Goal: Contribute content: Add original content to the website for others to see

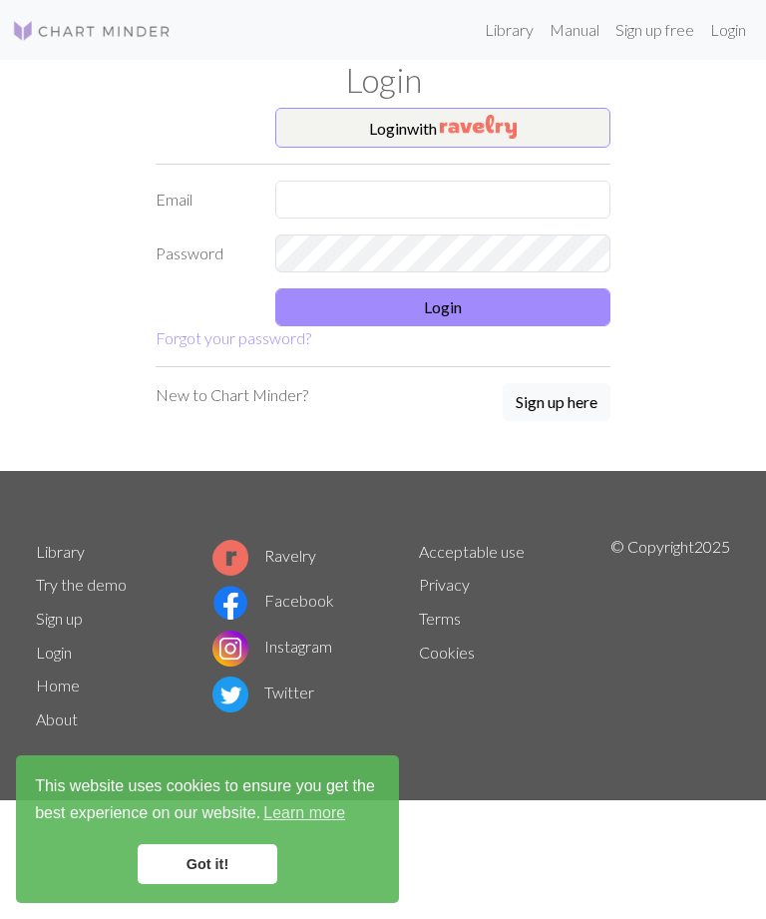
click at [514, 134] on img "button" at bounding box center [478, 127] width 77 height 24
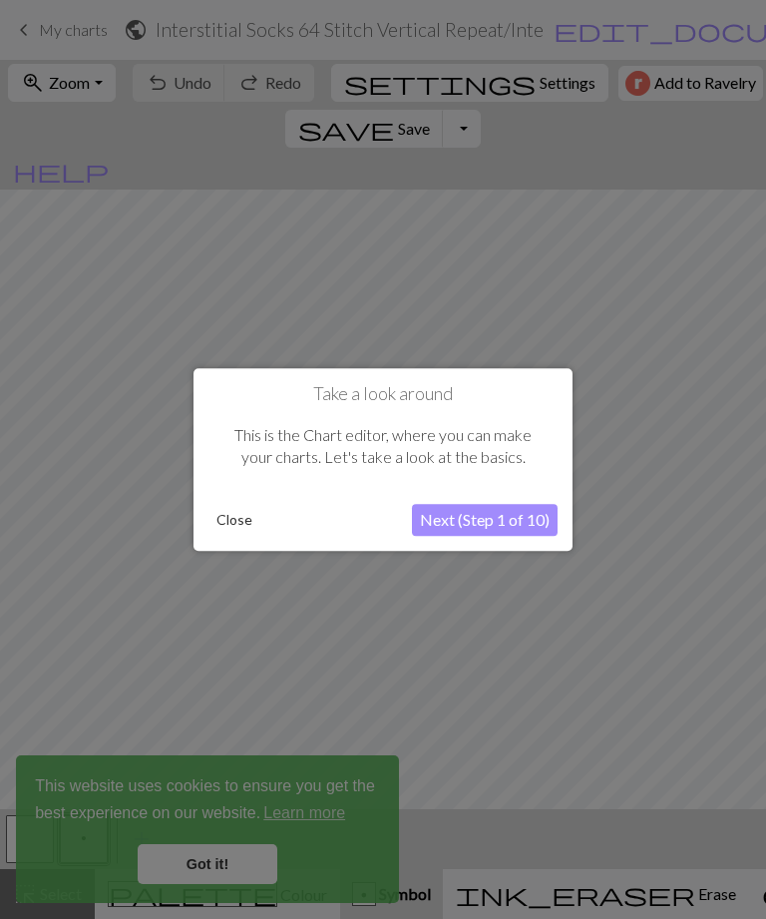
click at [500, 520] on button "Next (Step 1 of 10)" at bounding box center [485, 520] width 146 height 32
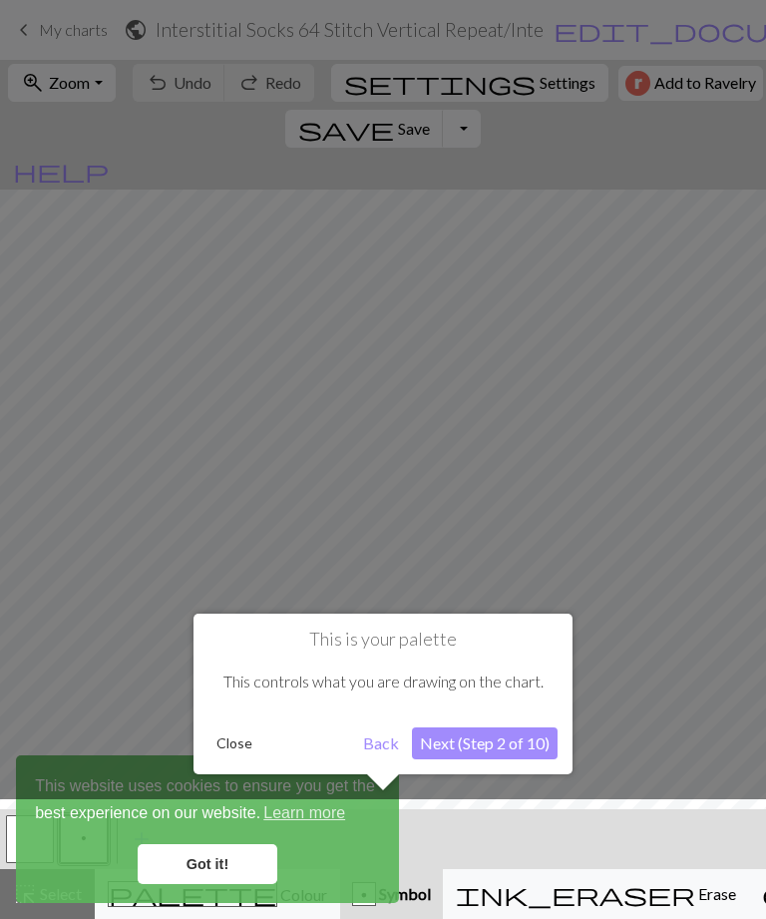
click at [479, 744] on button "Next (Step 2 of 10)" at bounding box center [485, 743] width 146 height 32
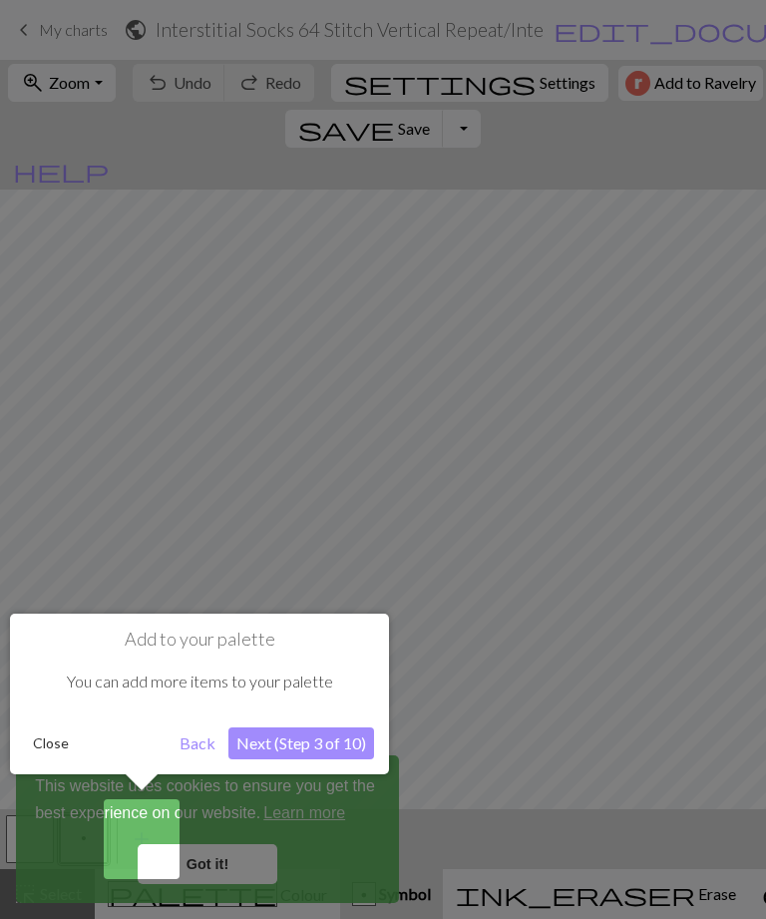
click at [323, 741] on button "Next (Step 3 of 10)" at bounding box center [301, 743] width 146 height 32
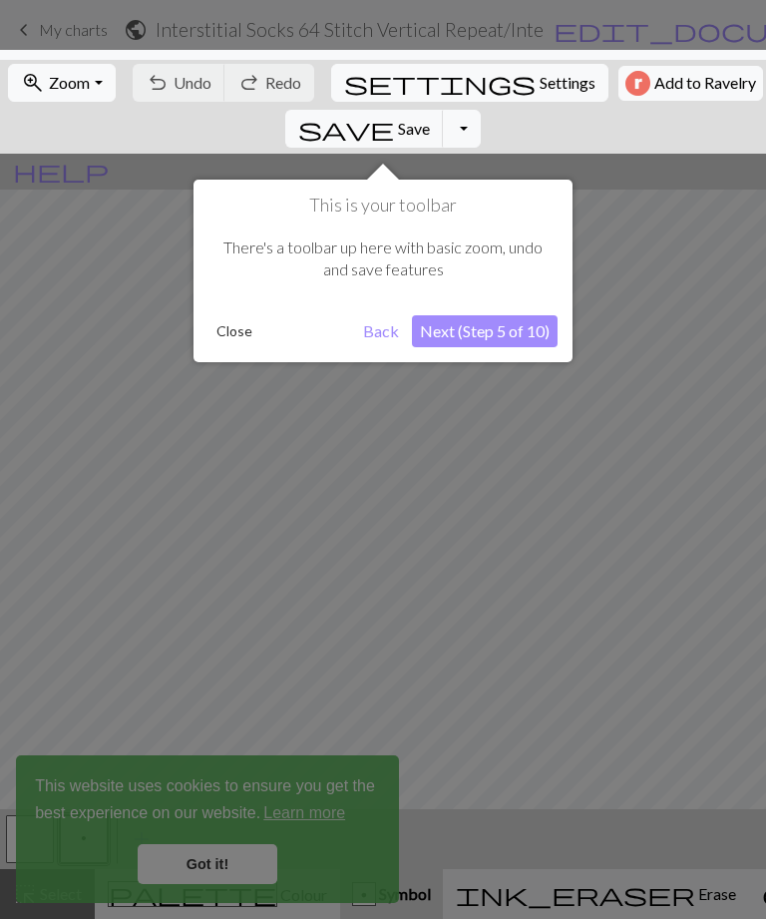
click at [494, 332] on button "Next (Step 5 of 10)" at bounding box center [485, 331] width 146 height 32
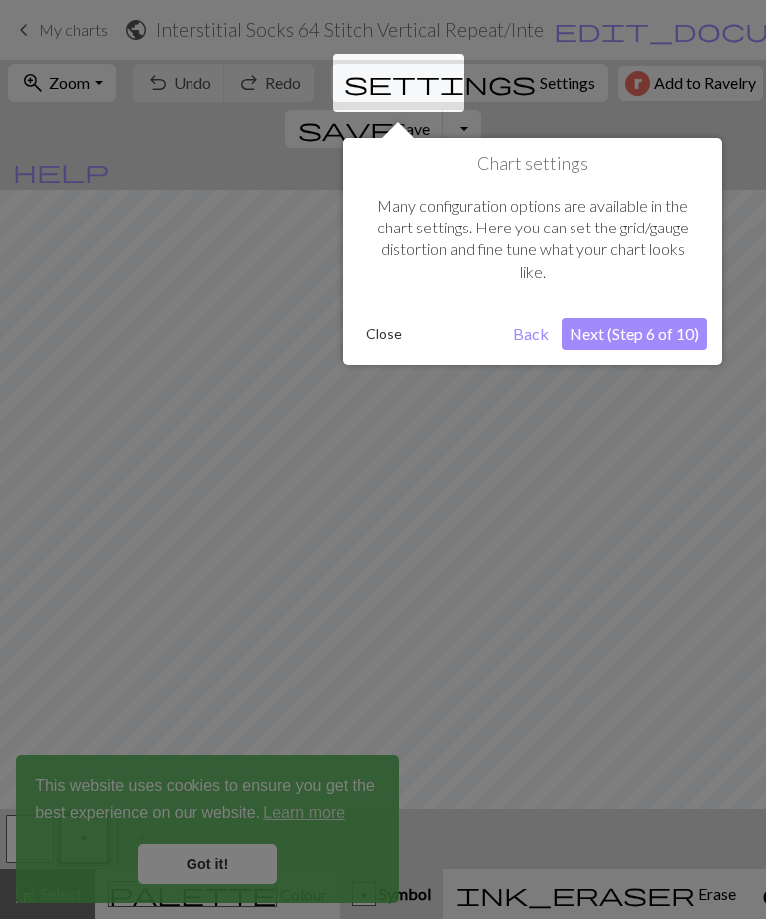
click at [652, 325] on button "Next (Step 6 of 10)" at bounding box center [634, 334] width 146 height 32
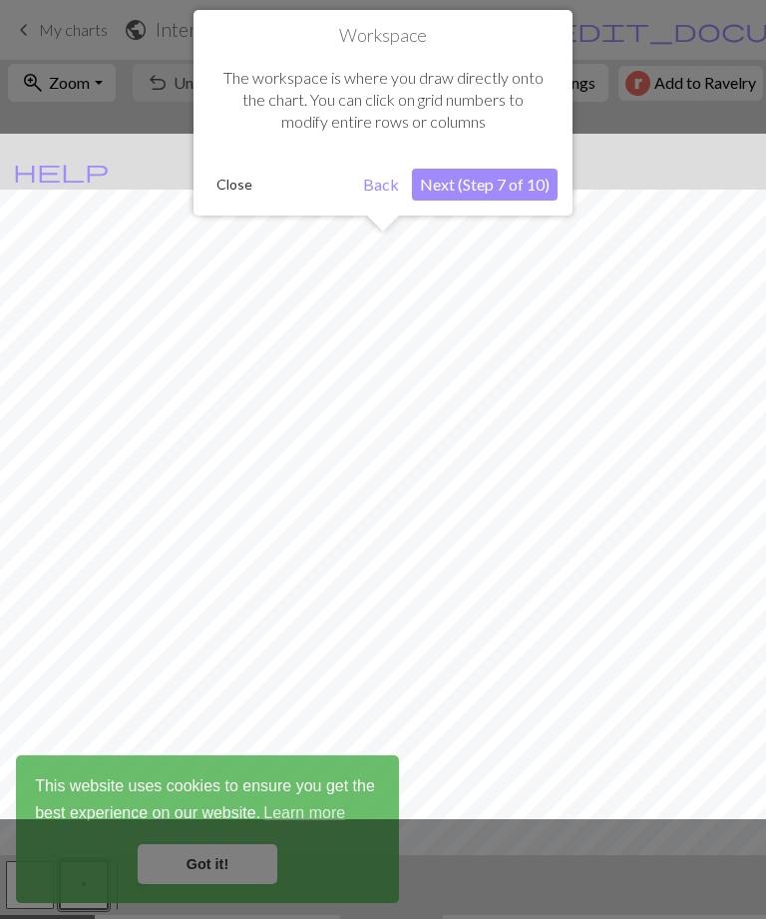
click at [509, 195] on button "Next (Step 7 of 10)" at bounding box center [485, 185] width 146 height 32
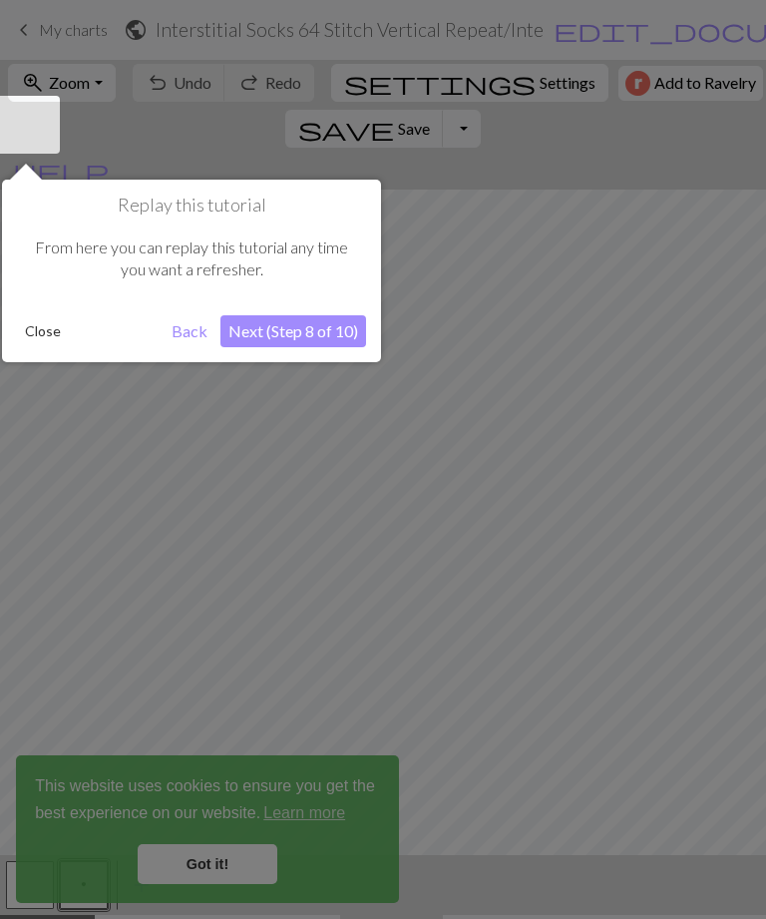
click at [320, 337] on button "Next (Step 8 of 10)" at bounding box center [293, 331] width 146 height 32
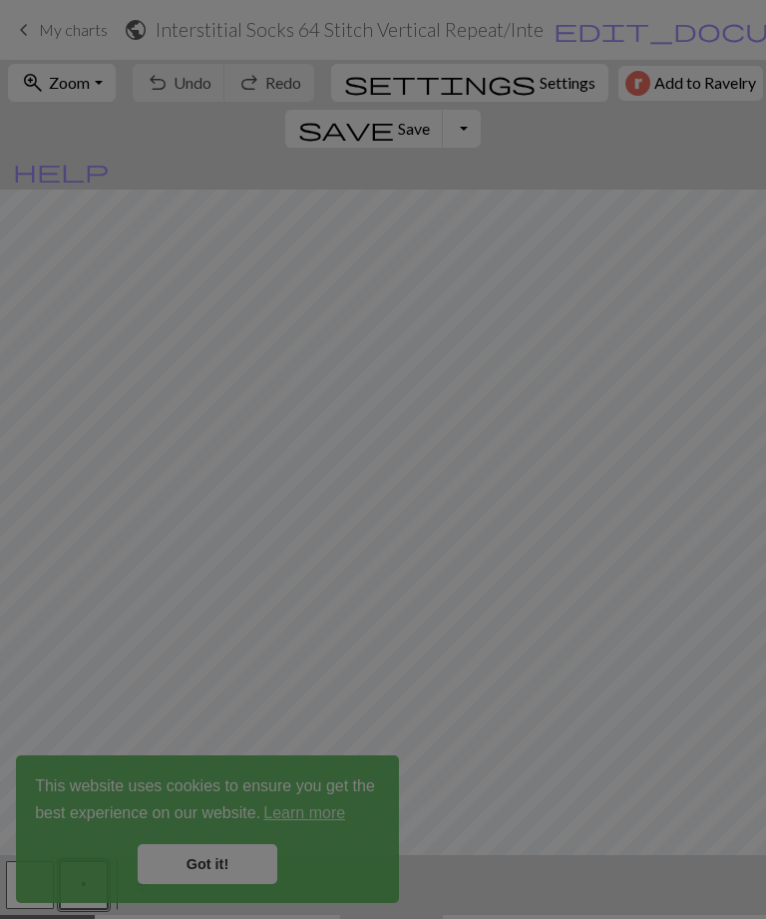
click at [219, 873] on div at bounding box center [383, 459] width 766 height 919
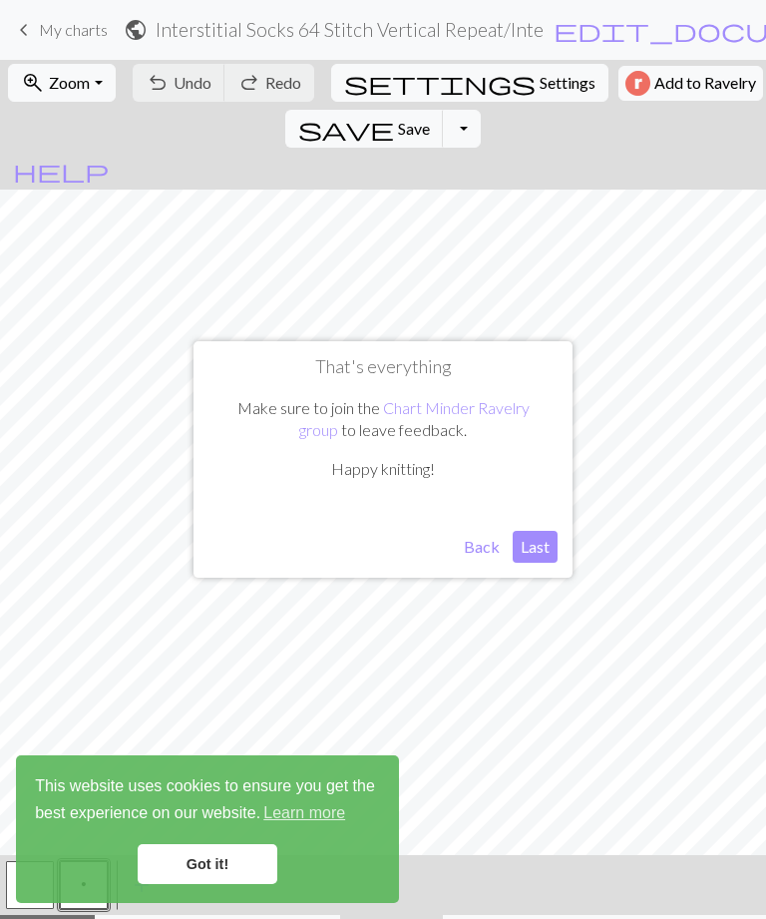
click at [544, 551] on button "Last" at bounding box center [535, 547] width 45 height 32
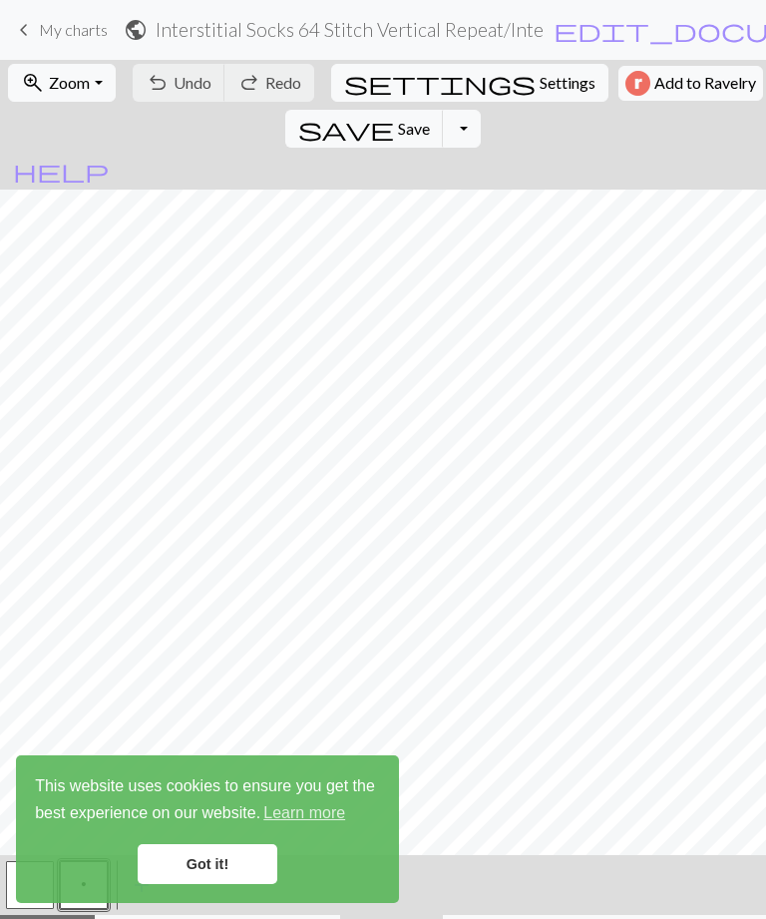
click at [70, 32] on span "My charts" at bounding box center [73, 29] width 69 height 19
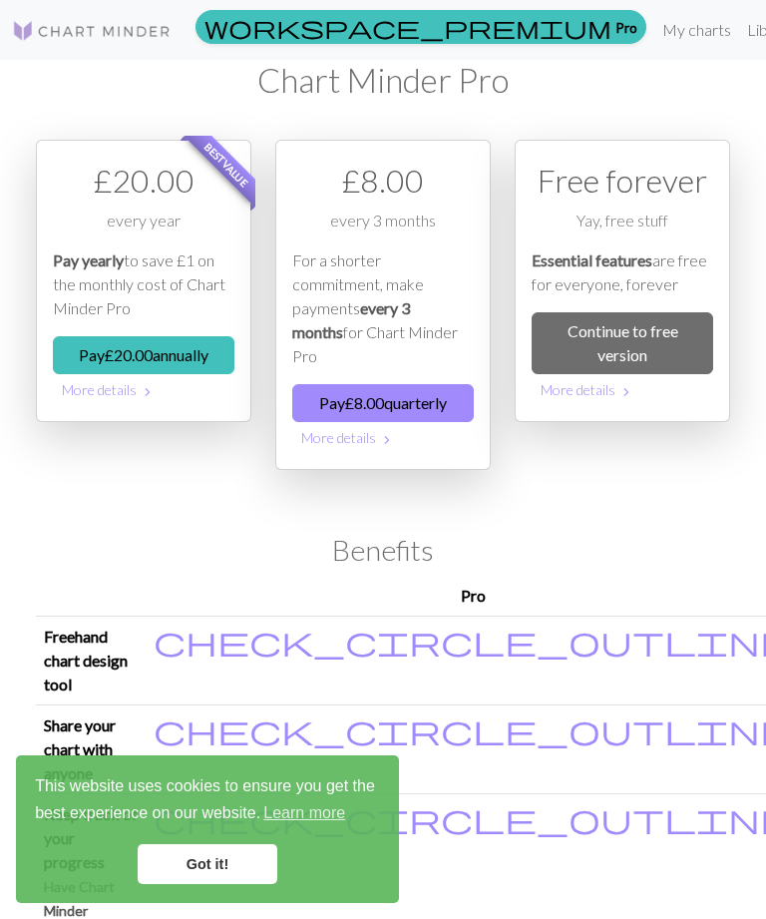
click at [654, 26] on link "My charts" at bounding box center [696, 30] width 85 height 40
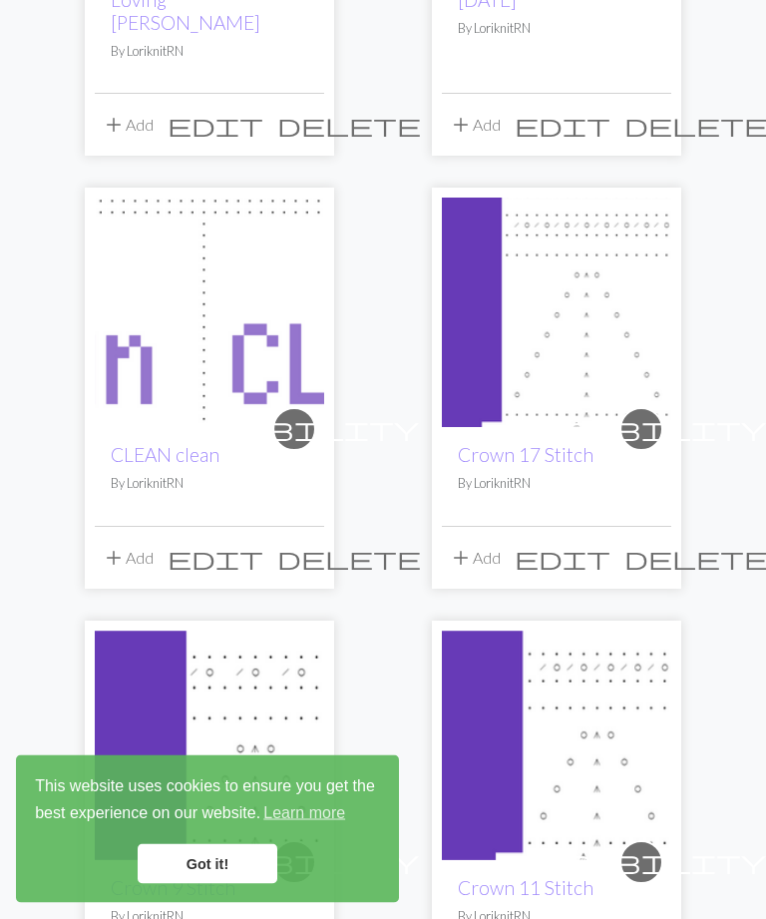
scroll to position [1874, 0]
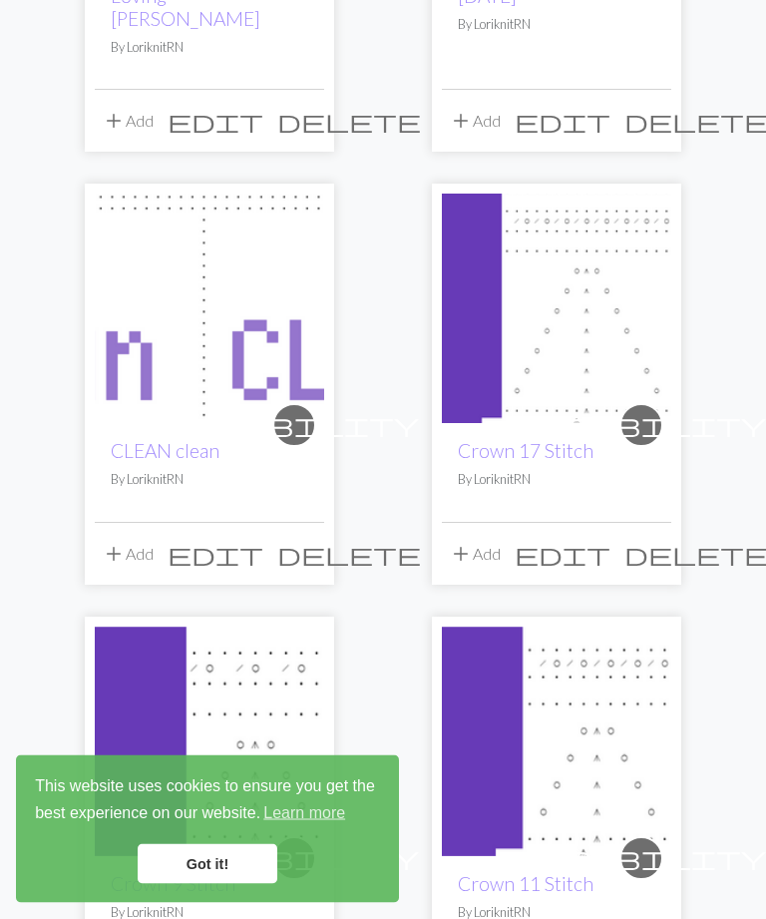
click at [216, 884] on link "Got it!" at bounding box center [208, 864] width 140 height 40
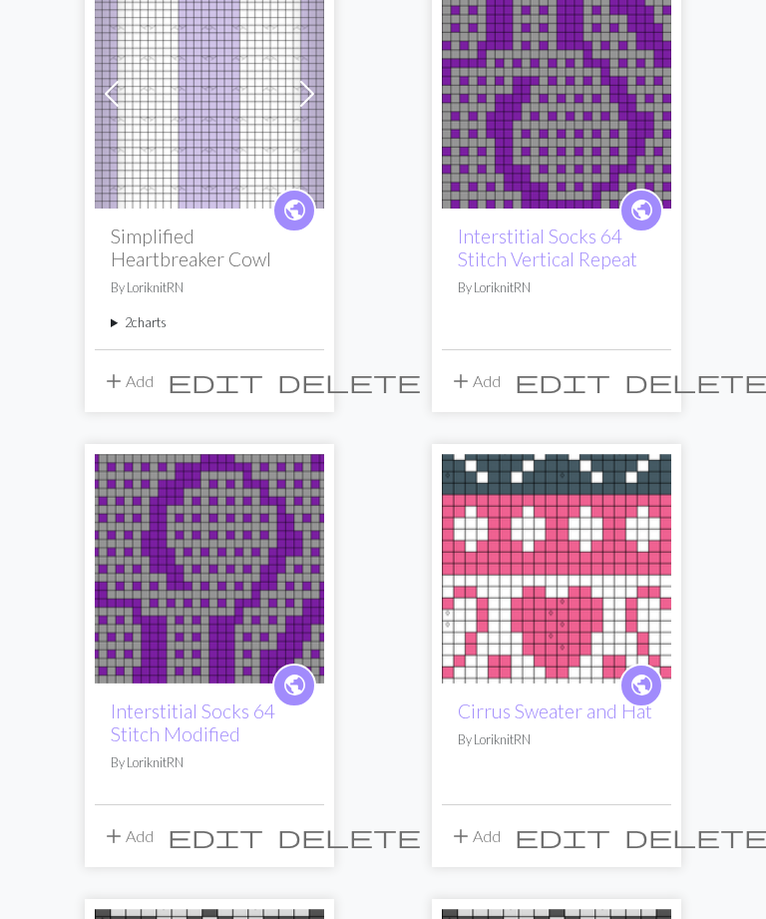
scroll to position [0, 0]
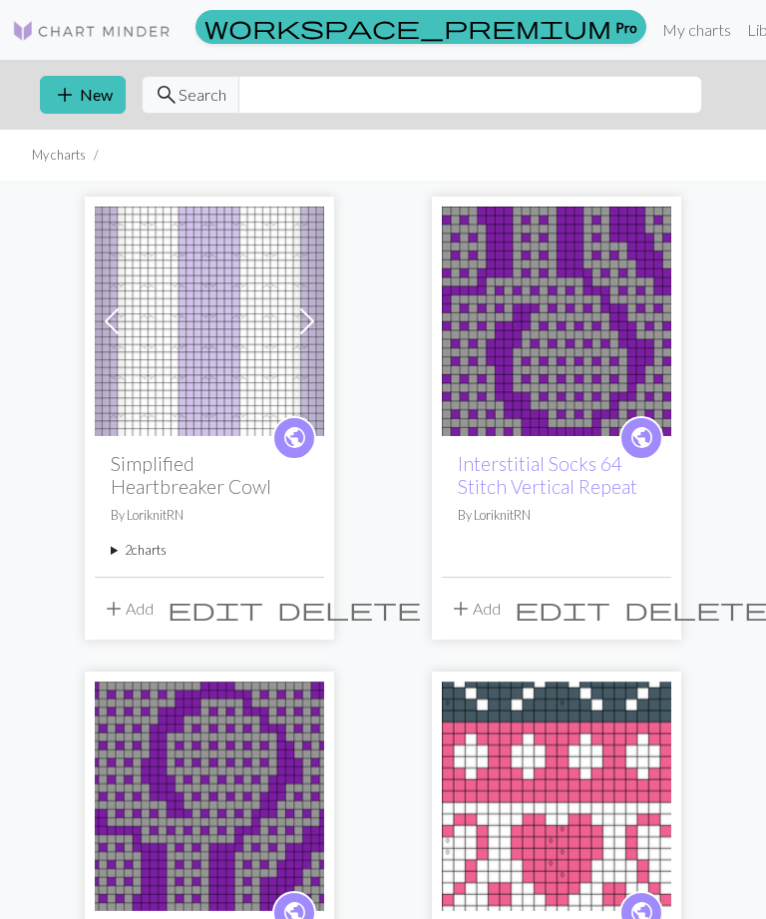
click at [73, 99] on span "add" at bounding box center [65, 95] width 24 height 28
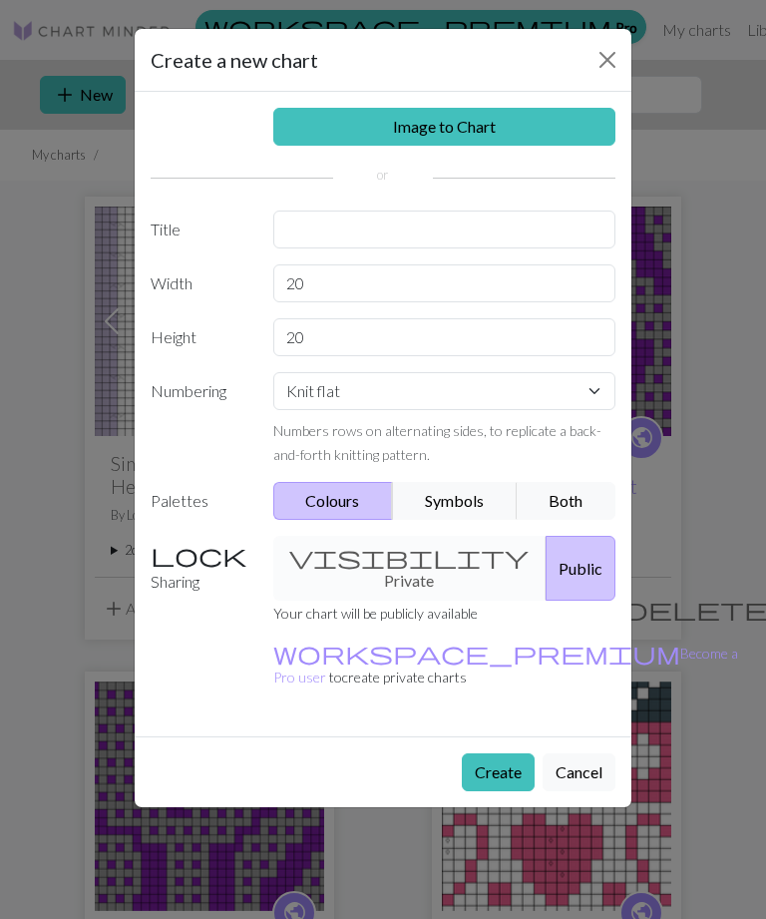
click at [455, 505] on button "Symbols" at bounding box center [455, 501] width 126 height 38
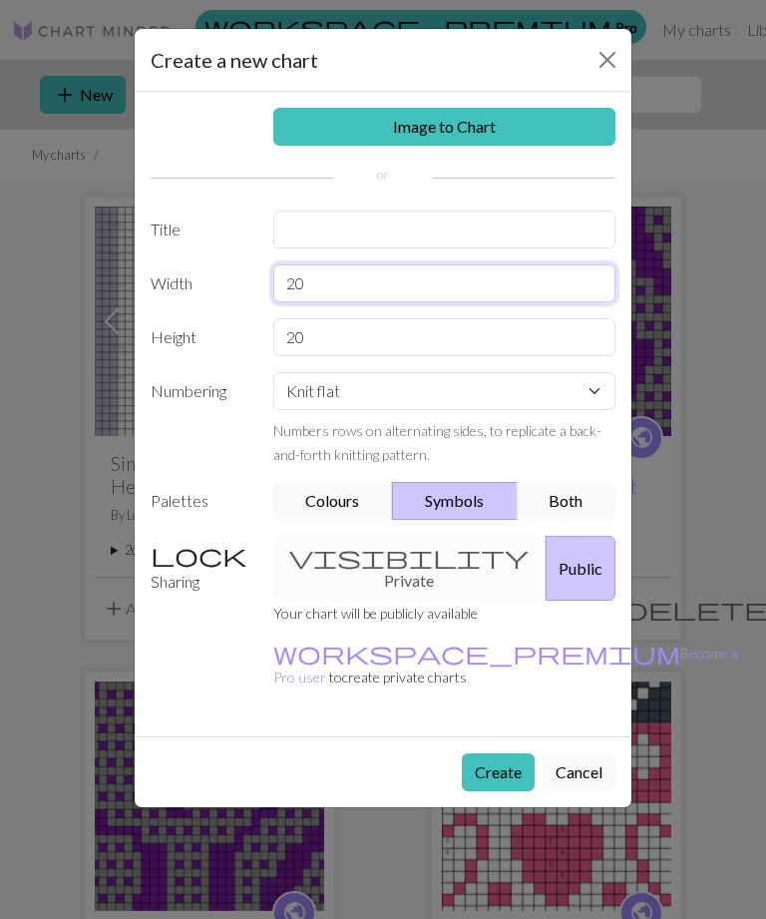
click at [320, 286] on input "20" at bounding box center [444, 283] width 343 height 38
type input "2"
type input "34"
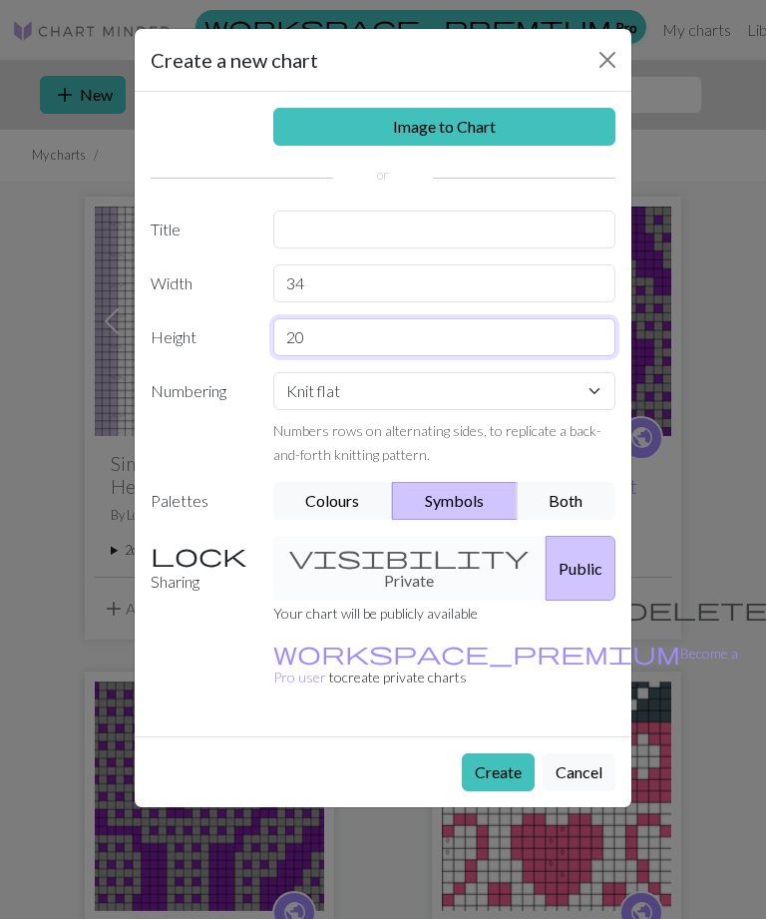
click at [315, 340] on input "20" at bounding box center [444, 337] width 343 height 38
type input "2"
type input "8"
click at [595, 395] on select "Knit flat Knit in the round Lace knitting Cross stitch" at bounding box center [444, 391] width 343 height 38
click at [592, 395] on select "Knit flat Knit in the round Lace knitting Cross stitch" at bounding box center [444, 391] width 343 height 38
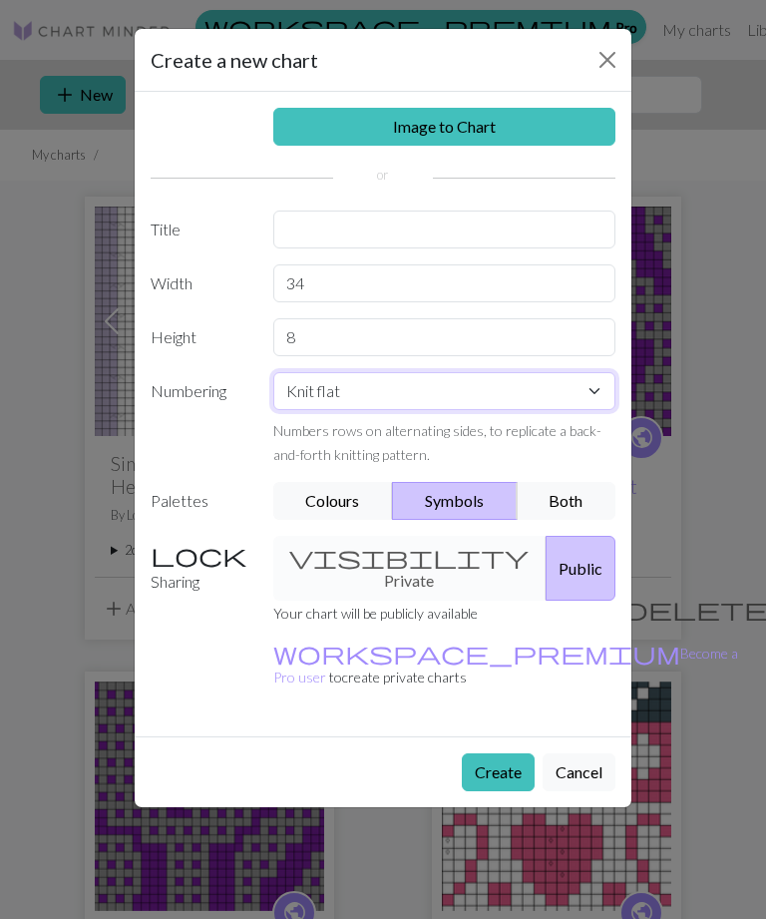
click at [599, 396] on select "Knit flat Knit in the round Lace knitting Cross stitch" at bounding box center [444, 391] width 343 height 38
select select "round"
click at [502, 753] on button "Create" at bounding box center [498, 772] width 73 height 38
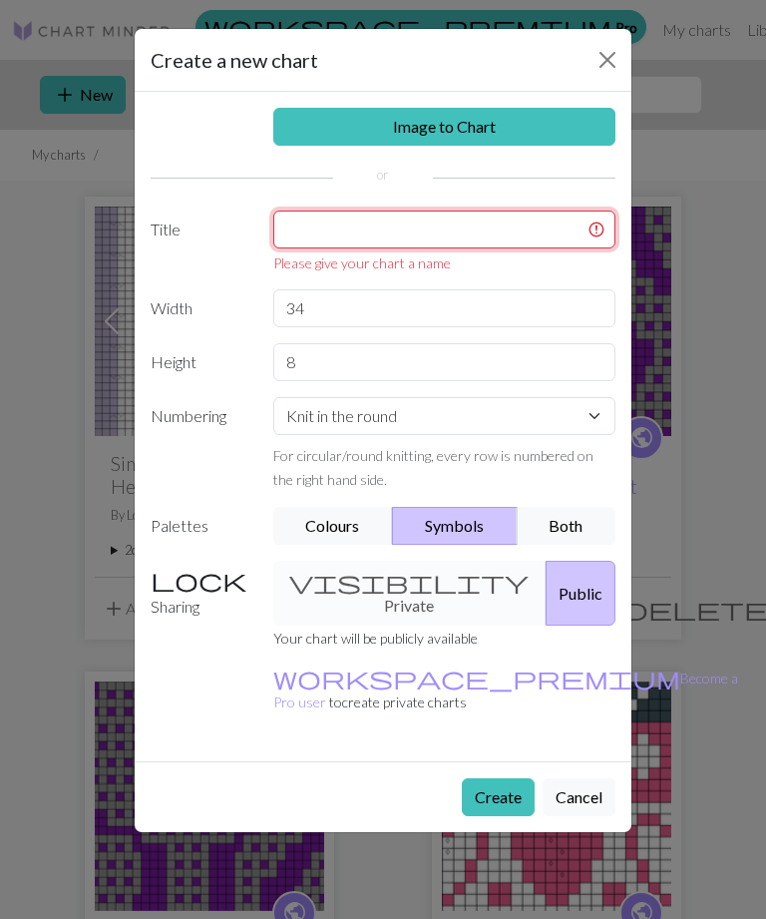
click at [439, 234] on input "text" at bounding box center [444, 229] width 343 height 38
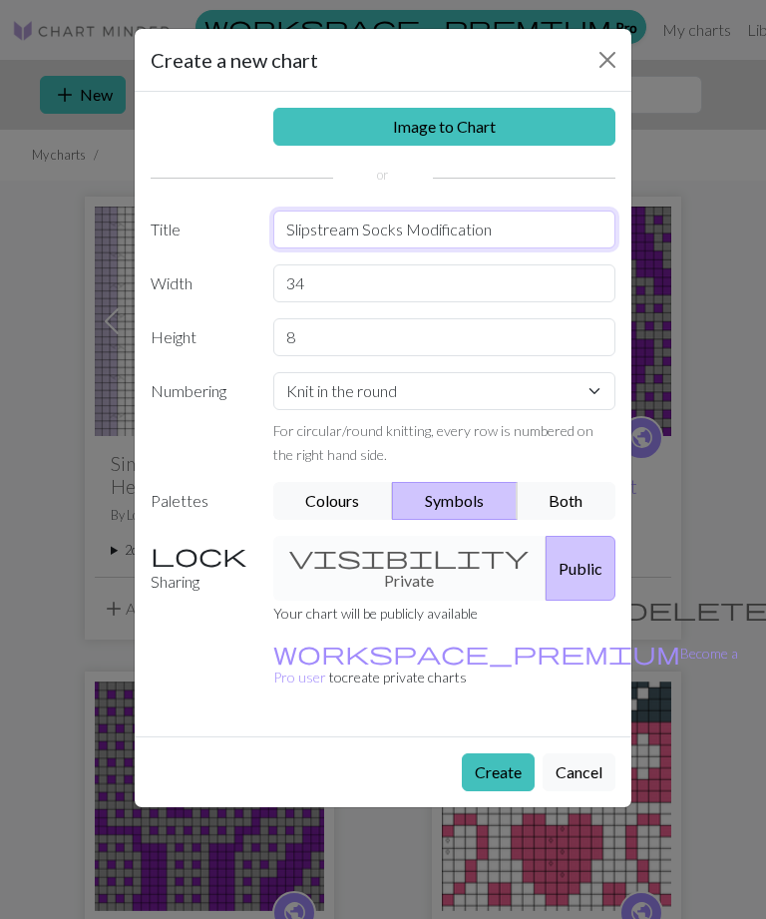
type input "Slipstream Socks Modification"
click at [499, 753] on button "Create" at bounding box center [498, 772] width 73 height 38
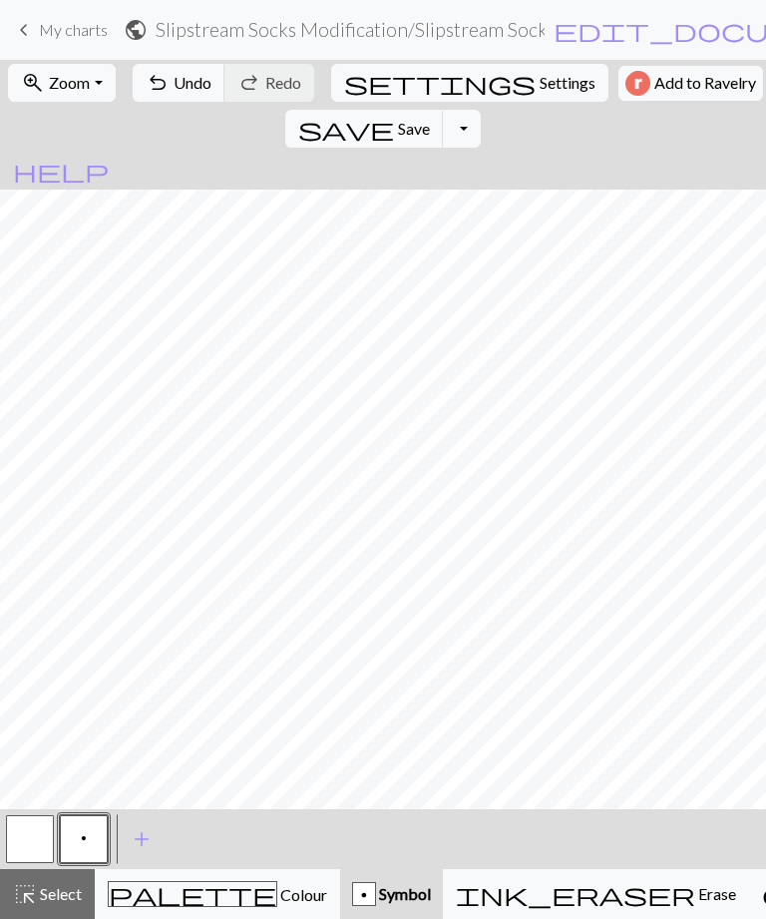
click at [664, 33] on span "edit_document" at bounding box center [709, 30] width 311 height 28
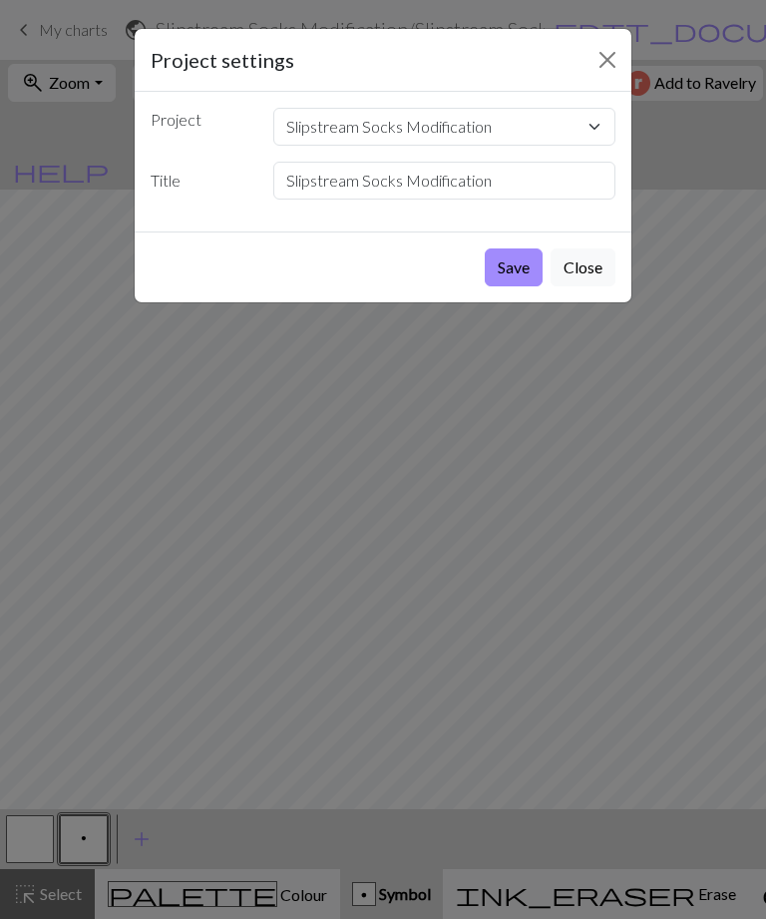
click at [607, 274] on button "Close" at bounding box center [583, 267] width 65 height 38
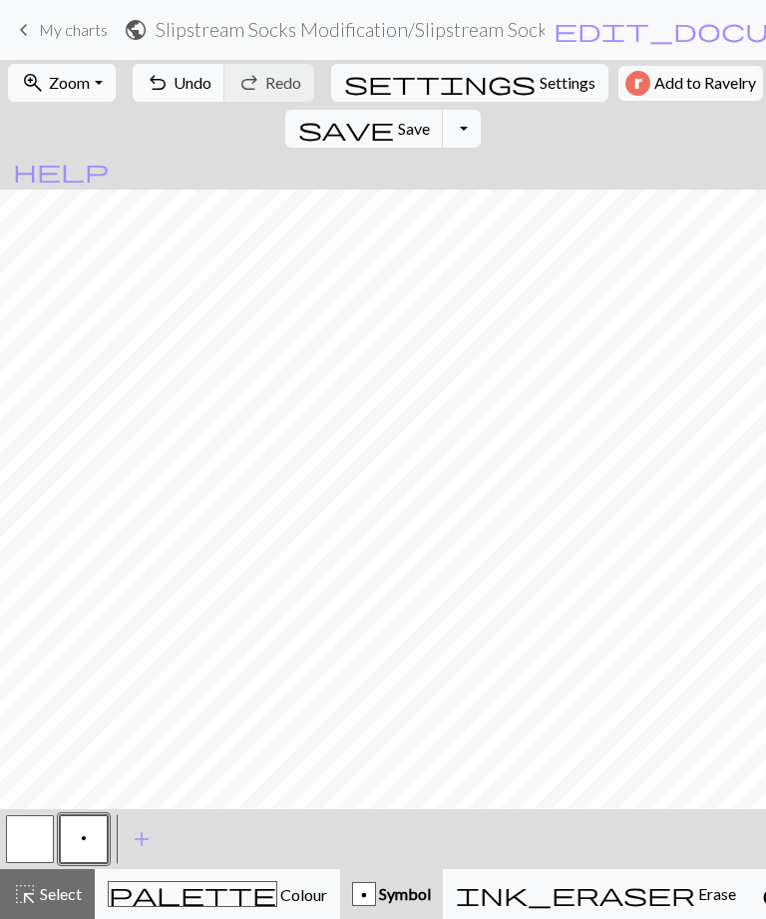
click at [542, 30] on h2 "Slipstream Socks Modification / Slipstream Socks Modification" at bounding box center [350, 29] width 389 height 23
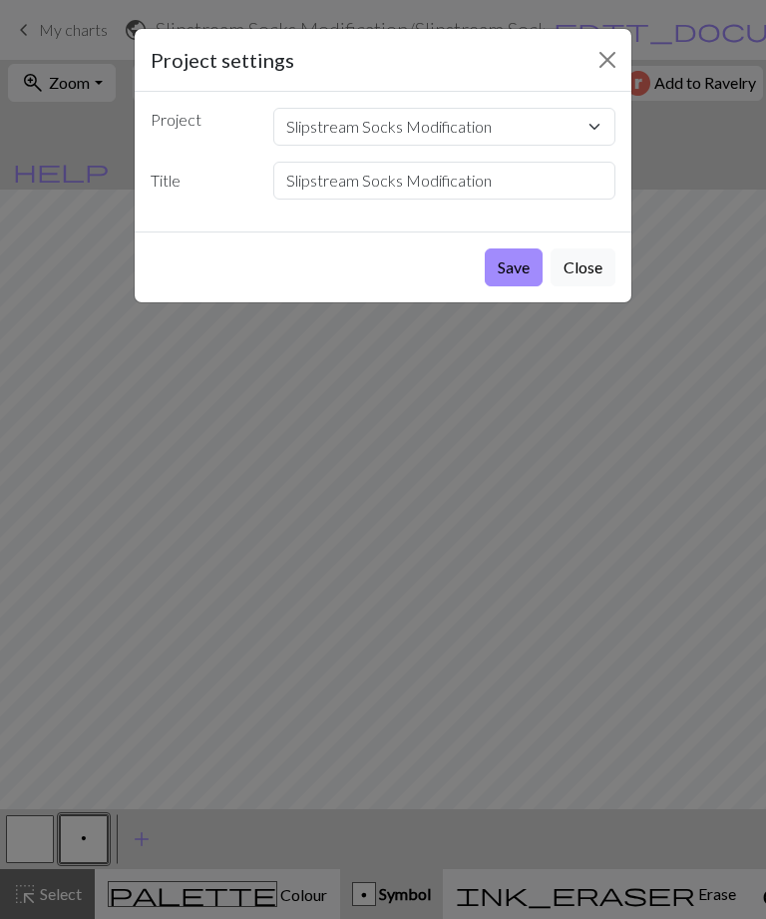
click at [593, 278] on button "Close" at bounding box center [583, 267] width 65 height 38
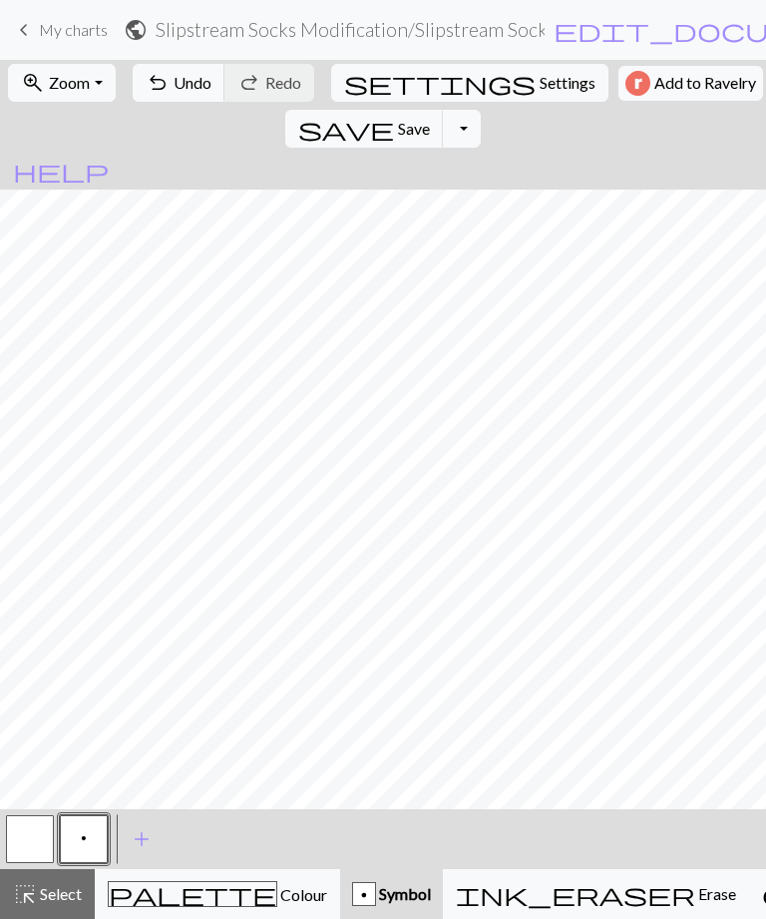
click at [424, 101] on button "settings Settings" at bounding box center [469, 83] width 277 height 38
select select "aran"
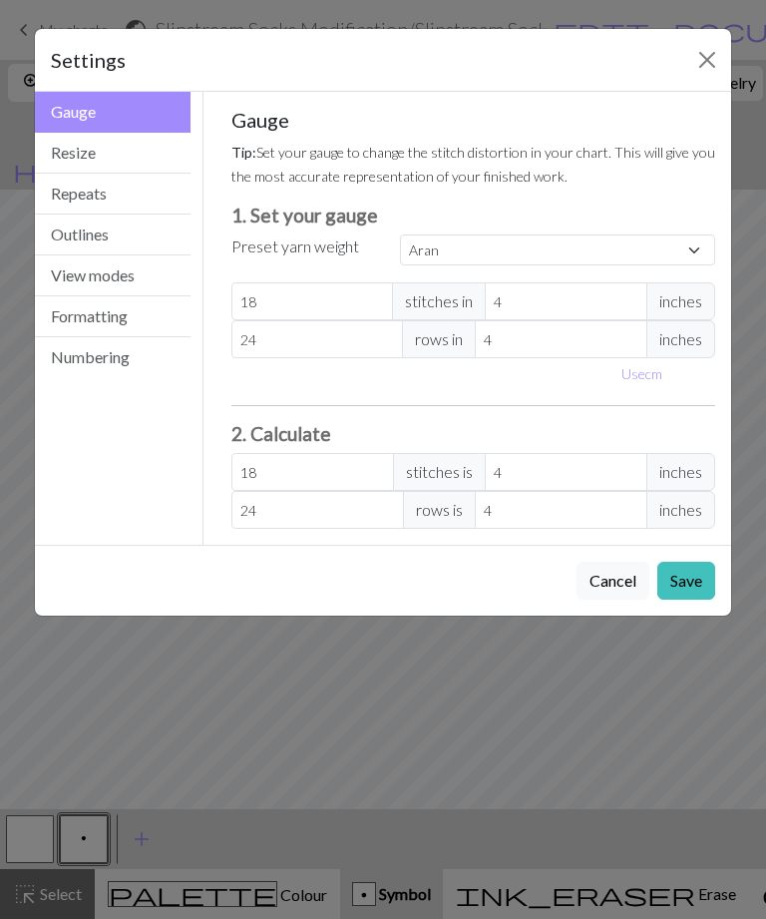
click at [126, 164] on button "Resize" at bounding box center [113, 153] width 156 height 41
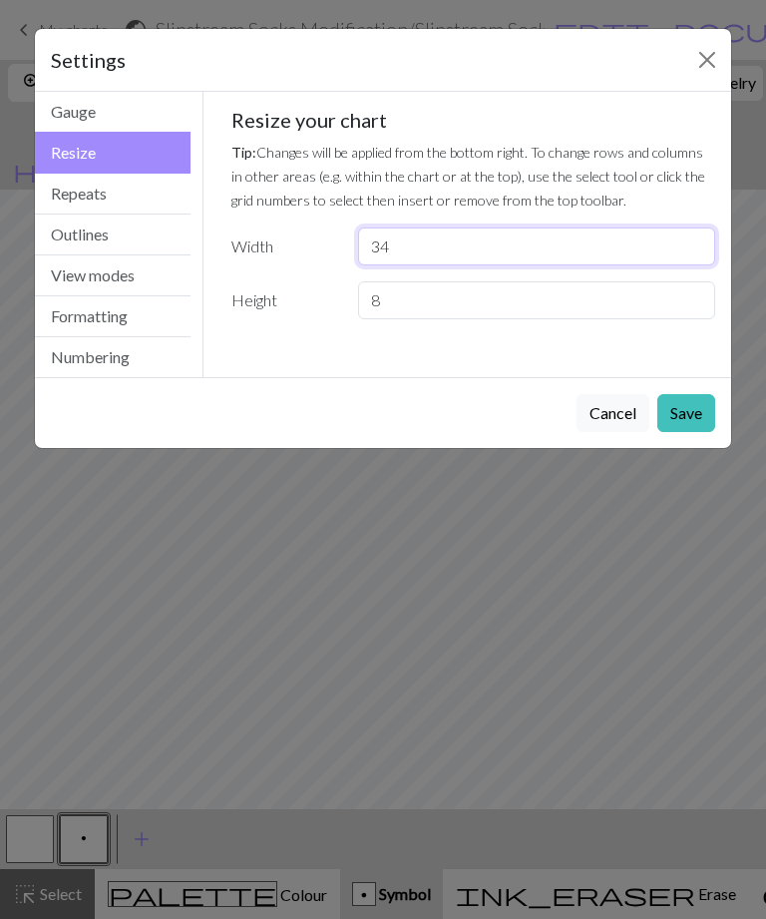
type input "34"
click at [135, 356] on button "Numbering" at bounding box center [113, 357] width 156 height 40
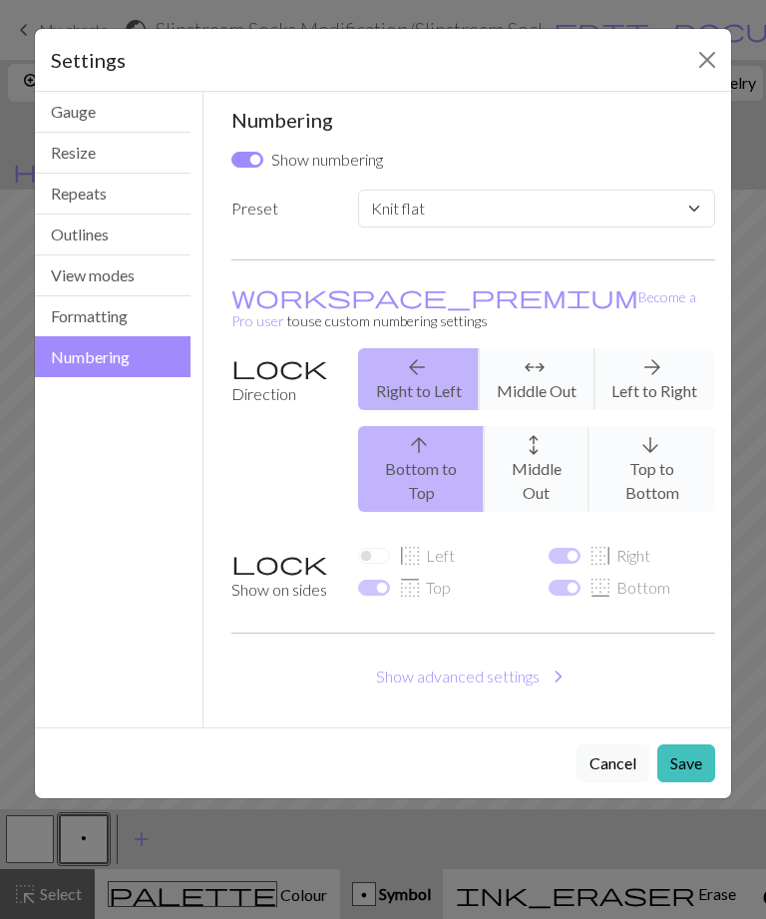
click at [110, 324] on button "Formatting" at bounding box center [113, 316] width 156 height 41
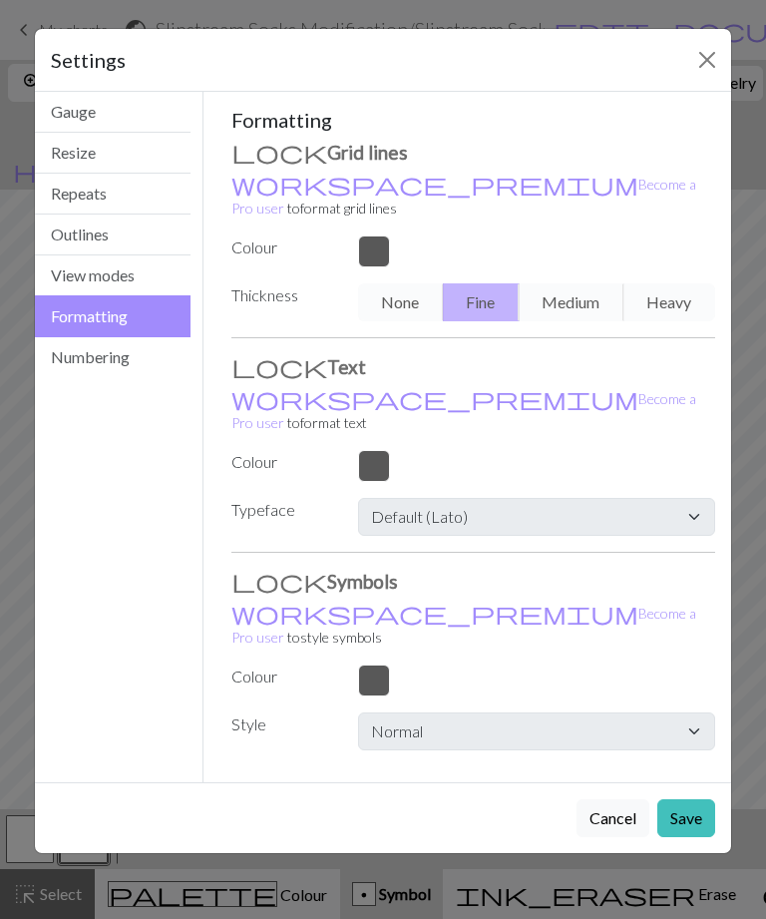
click at [115, 284] on button "View modes" at bounding box center [113, 275] width 156 height 41
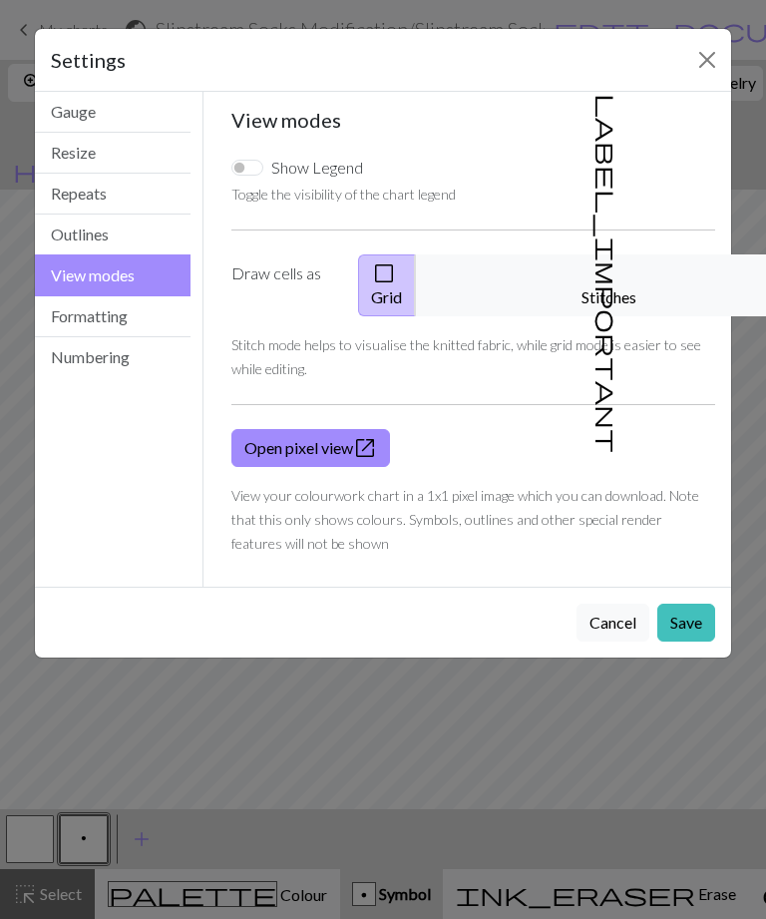
click at [254, 173] on input "Show Legend" at bounding box center [247, 168] width 32 height 16
checkbox input "true"
click at [119, 240] on button "Outlines" at bounding box center [113, 234] width 156 height 41
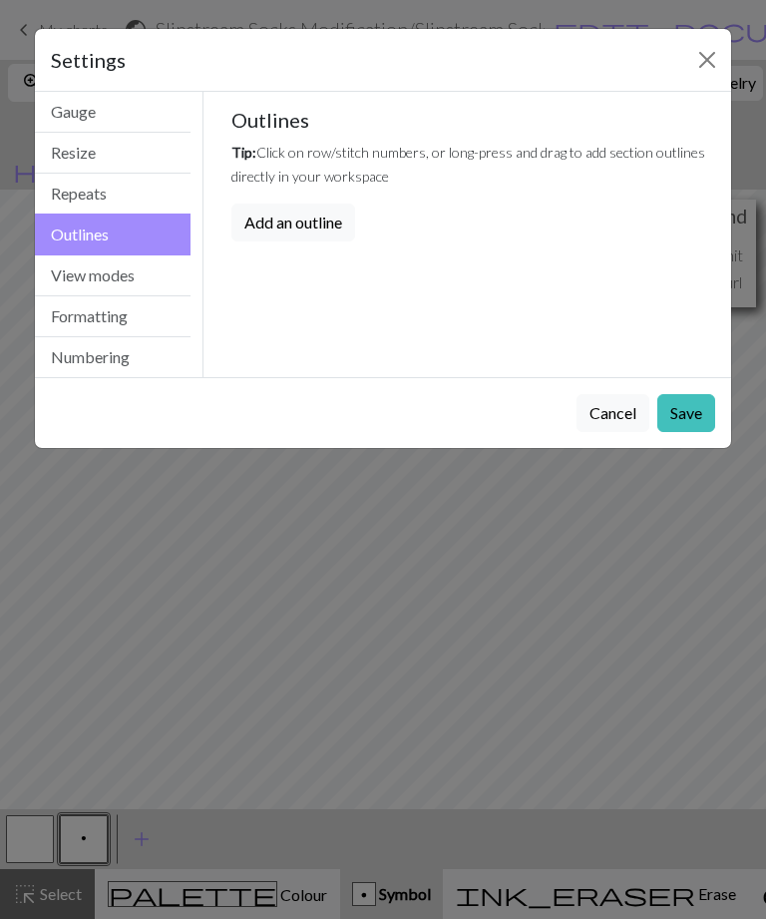
click at [126, 201] on button "Repeats" at bounding box center [113, 194] width 156 height 41
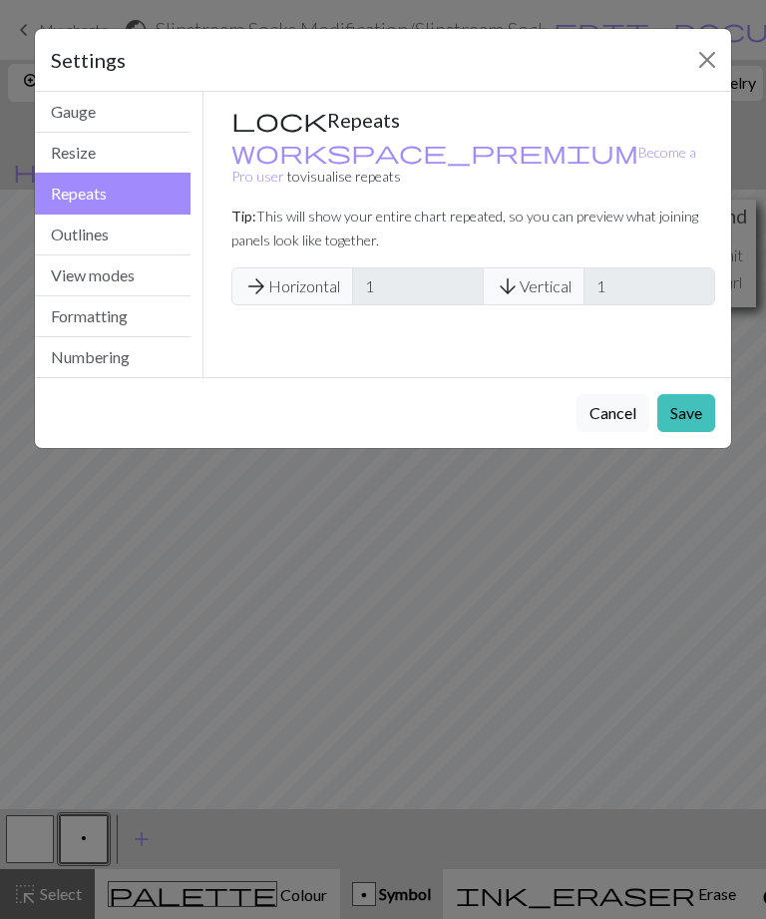
click at [125, 165] on button "Resize" at bounding box center [113, 153] width 156 height 41
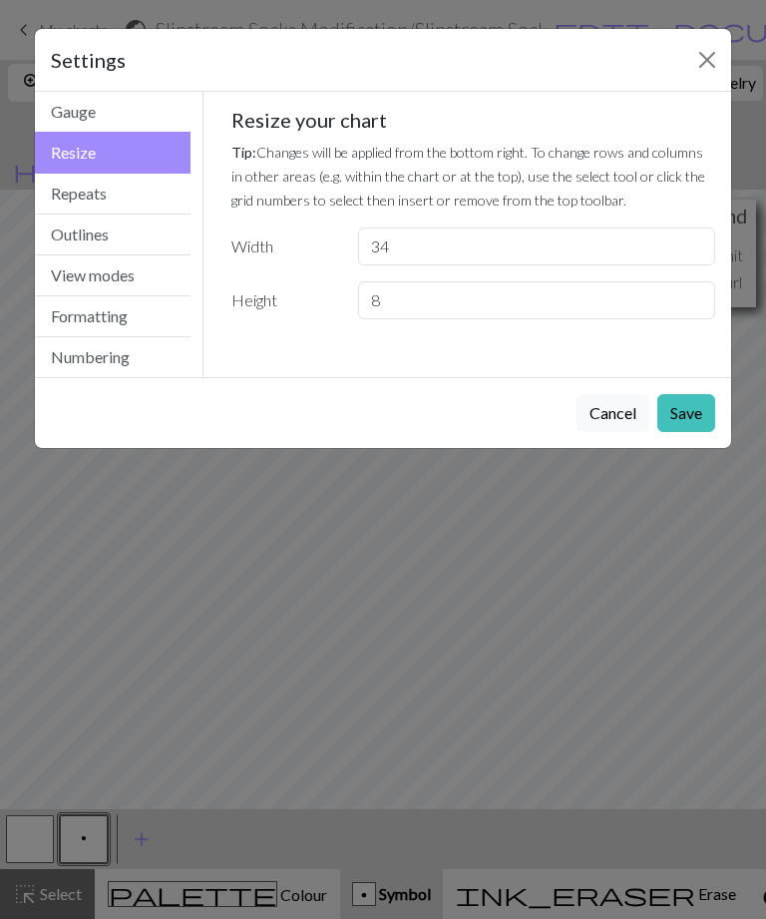
click at [136, 120] on button "Gauge" at bounding box center [113, 112] width 156 height 41
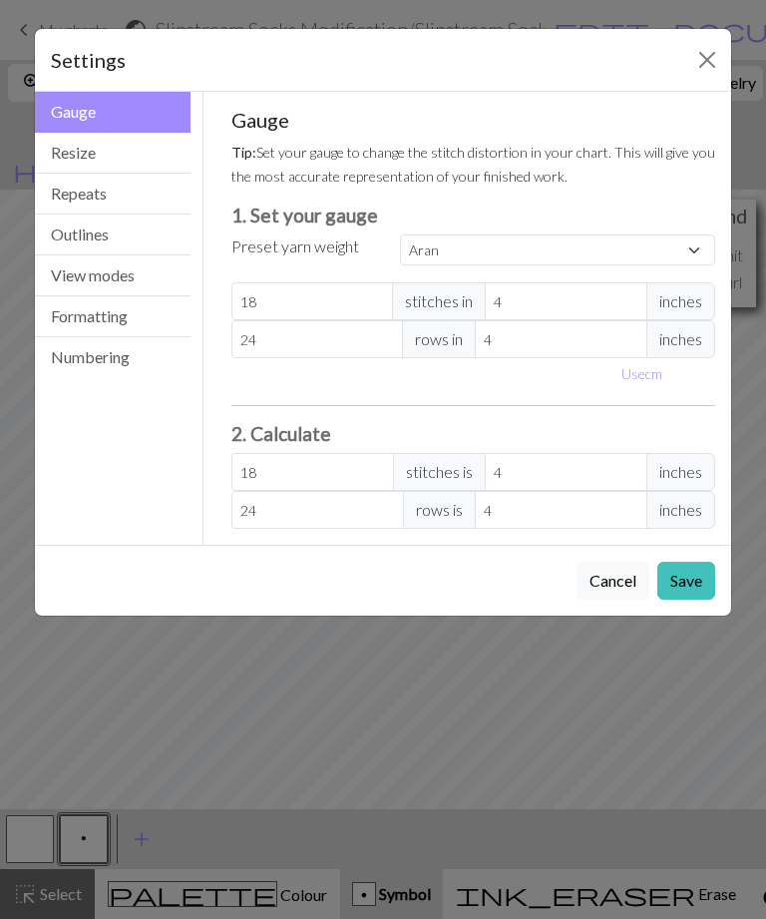
click at [120, 163] on button "Resize" at bounding box center [113, 153] width 156 height 41
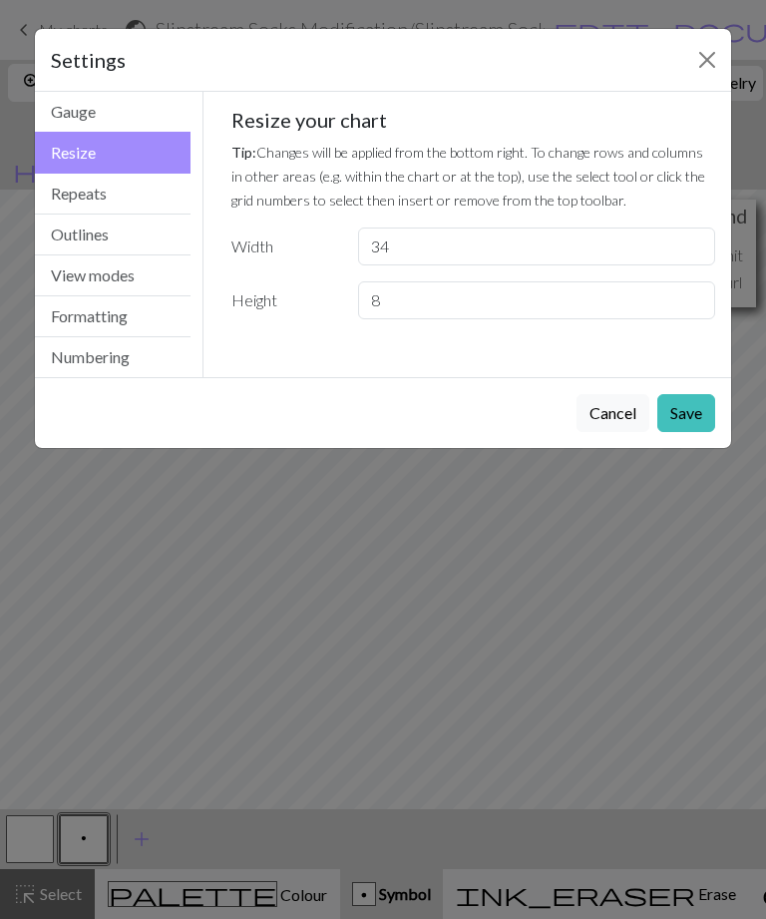
click at [688, 420] on button "Save" at bounding box center [686, 413] width 58 height 38
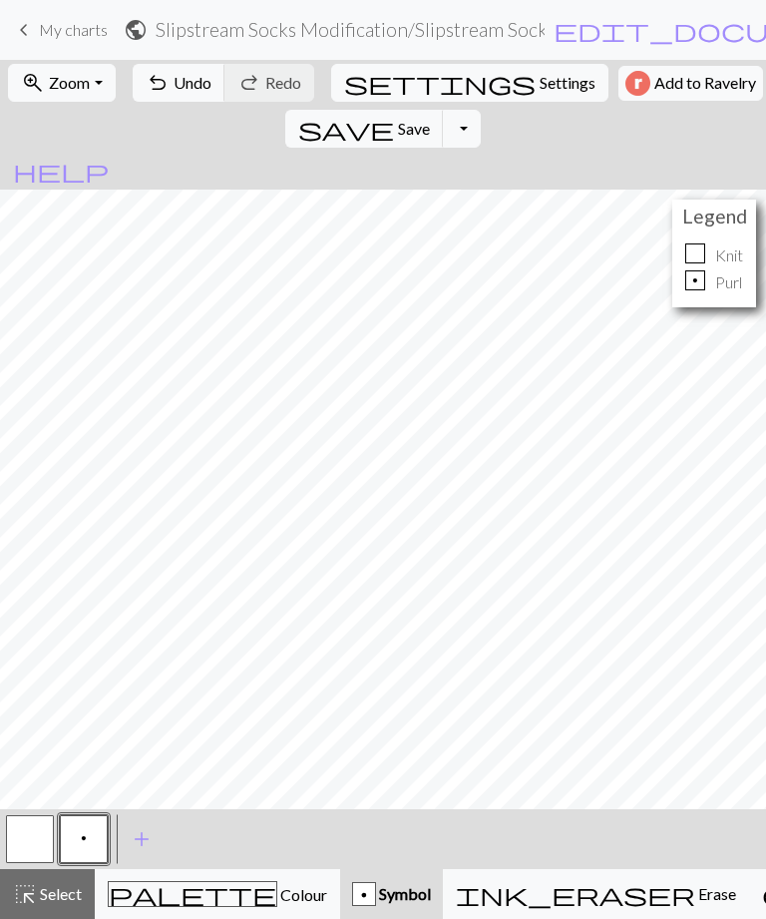
click at [146, 836] on span "add" at bounding box center [142, 839] width 24 height 28
click at [139, 836] on button "button" at bounding box center [138, 839] width 48 height 48
click at [150, 835] on button "button" at bounding box center [138, 839] width 48 height 48
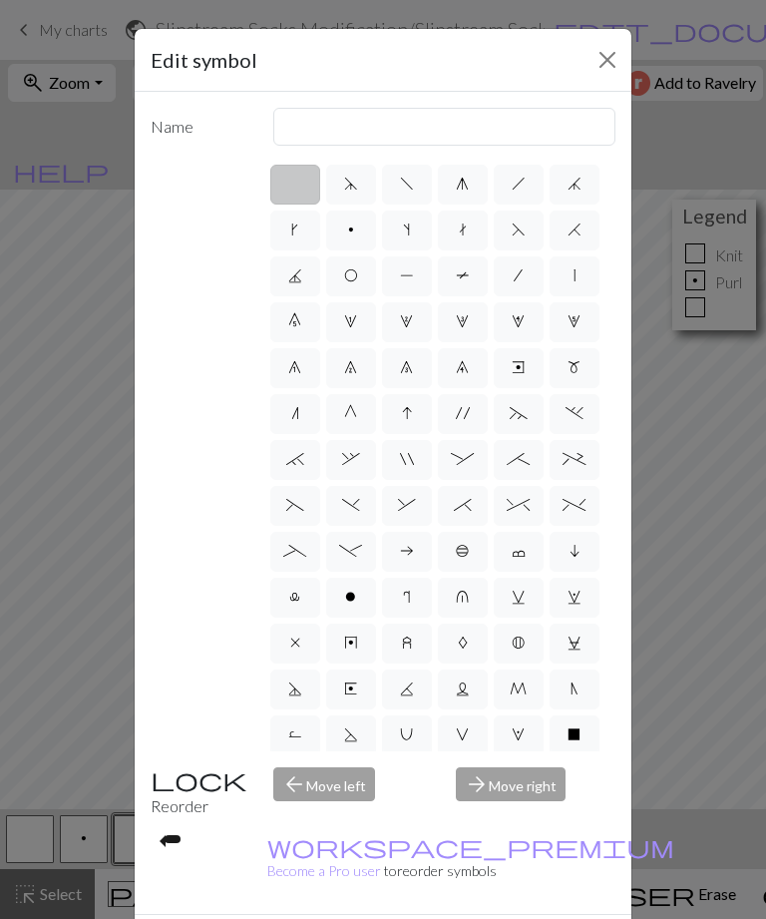
click at [467, 738] on span "V" at bounding box center [462, 734] width 13 height 16
click at [467, 735] on input "V" at bounding box center [462, 728] width 13 height 13
radio input "true"
type input "sl1 purlwise"
click at [610, 66] on button "Close" at bounding box center [607, 60] width 32 height 32
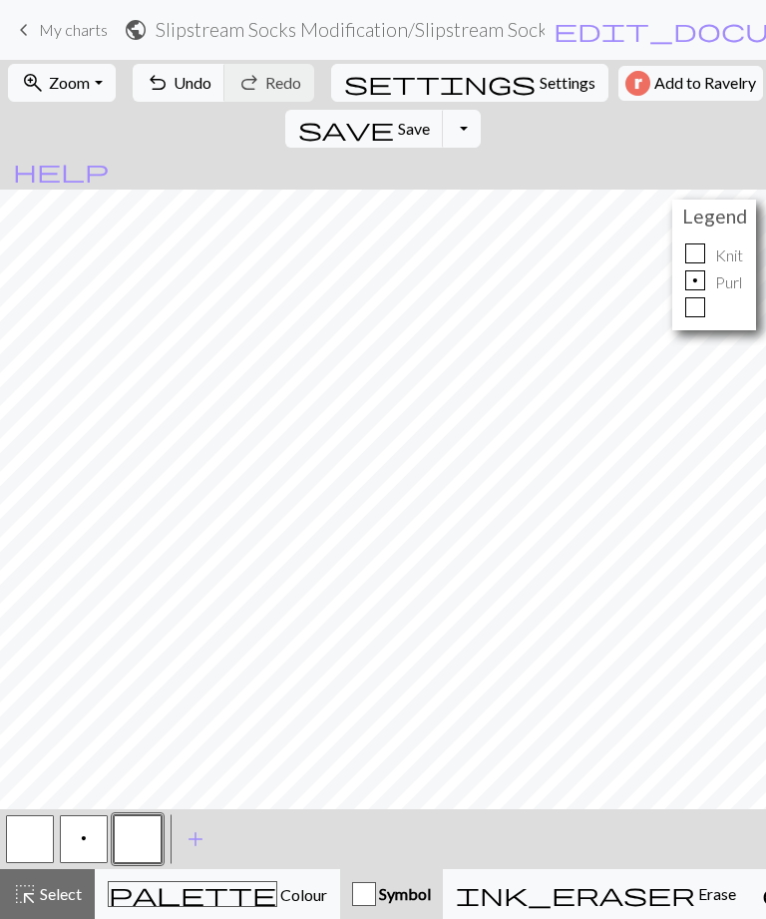
click at [132, 843] on button "button" at bounding box center [138, 839] width 48 height 48
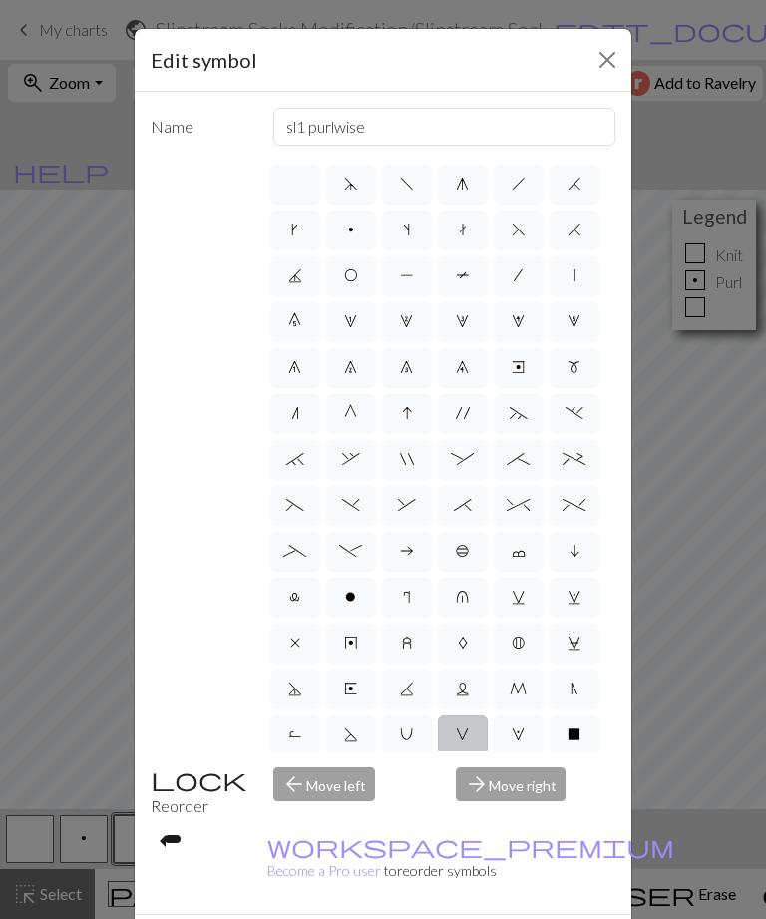
click at [608, 60] on button "Close" at bounding box center [607, 60] width 32 height 32
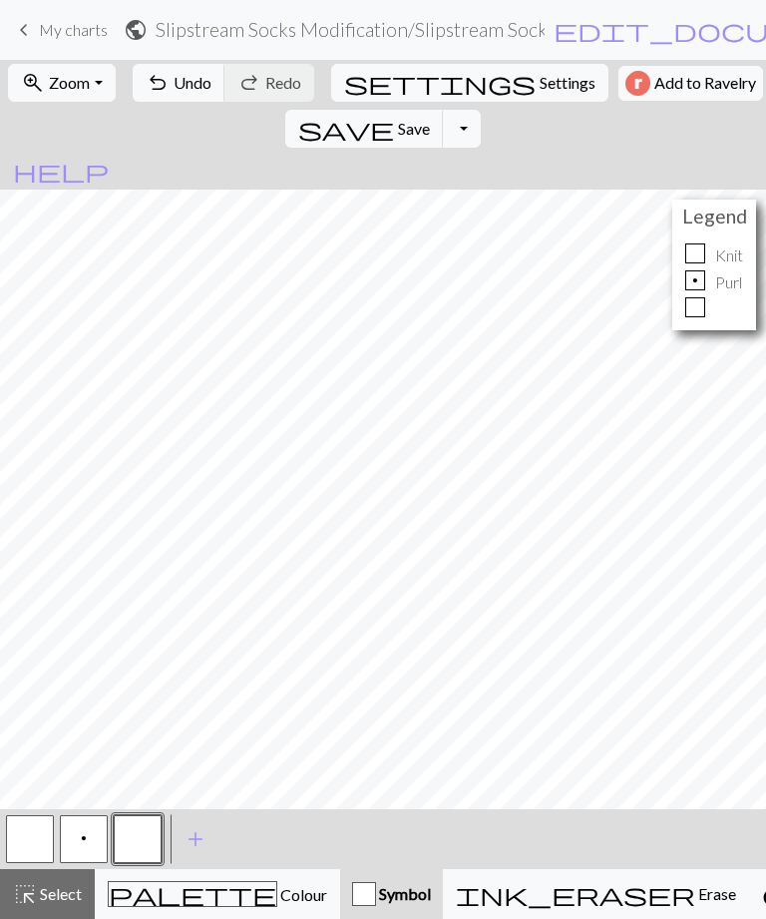
click at [352, 893] on div "button" at bounding box center [364, 894] width 24 height 24
click at [140, 836] on button "button" at bounding box center [138, 839] width 48 height 48
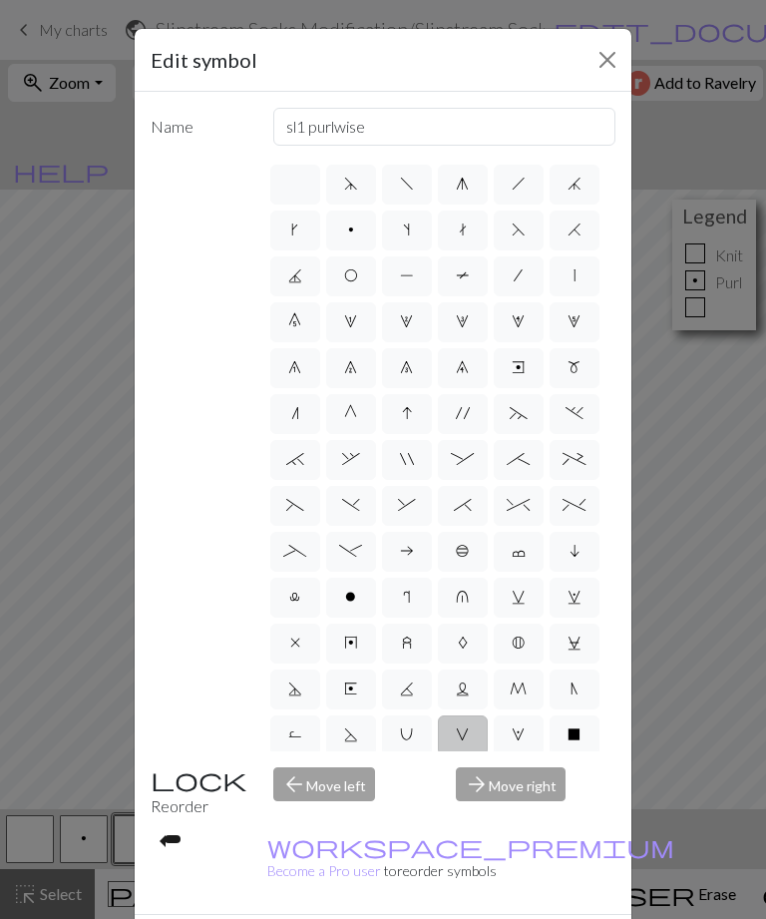
click at [467, 739] on span "V" at bounding box center [462, 734] width 13 height 16
click at [467, 735] on input "V" at bounding box center [462, 728] width 13 height 13
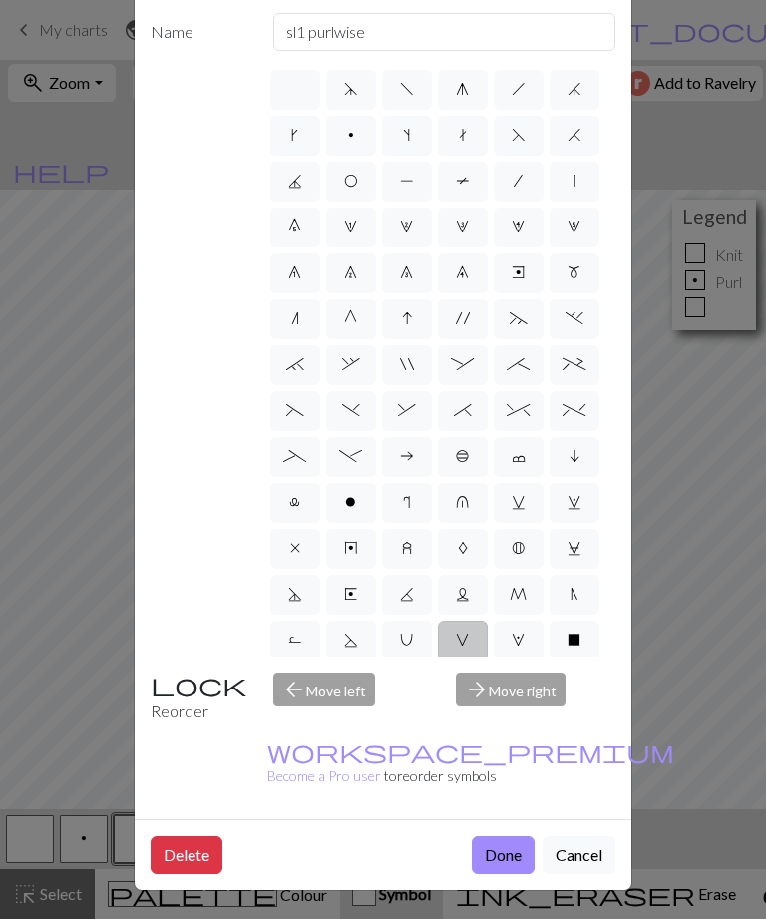
scroll to position [107, 0]
click at [503, 854] on button "Done" at bounding box center [503, 855] width 63 height 38
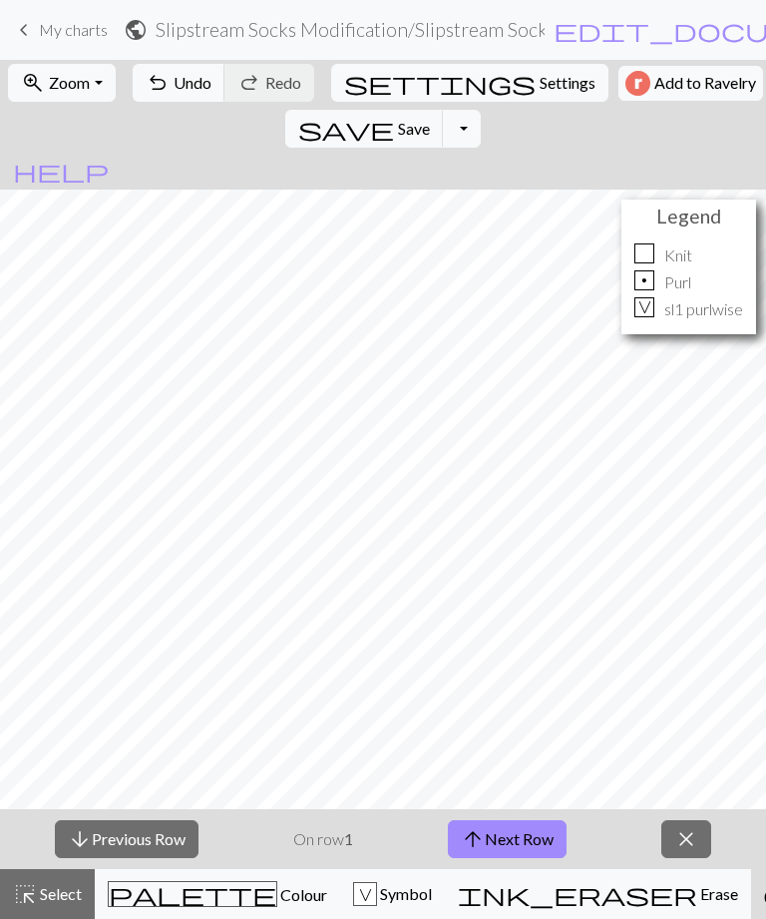
click at [498, 895] on span "ink_eraser" at bounding box center [577, 894] width 239 height 28
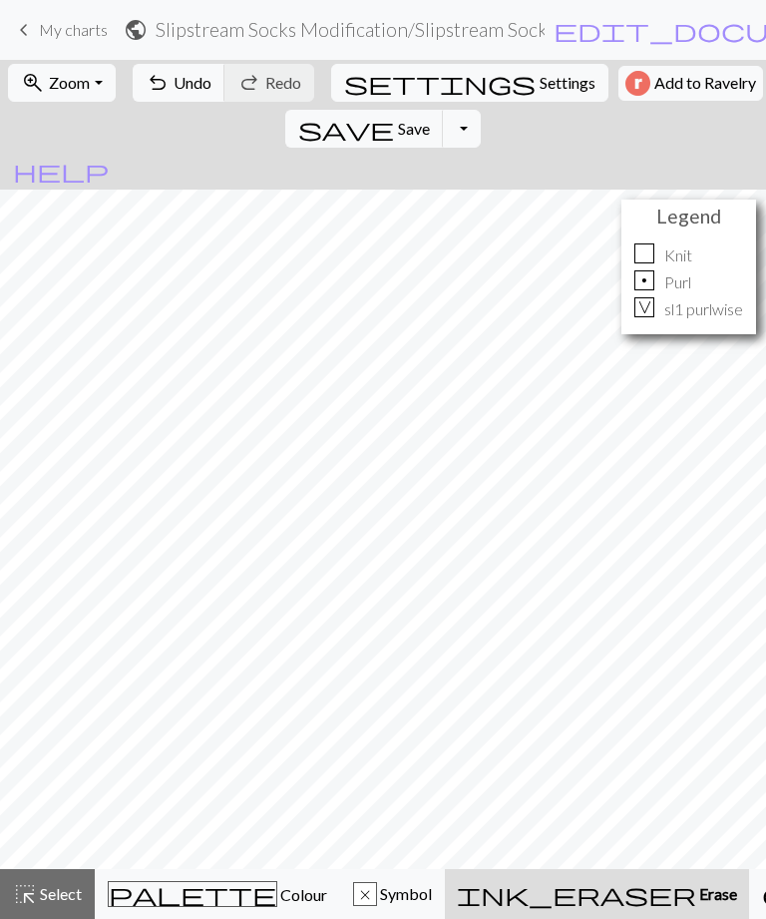
click at [354, 891] on div "x" at bounding box center [365, 895] width 22 height 24
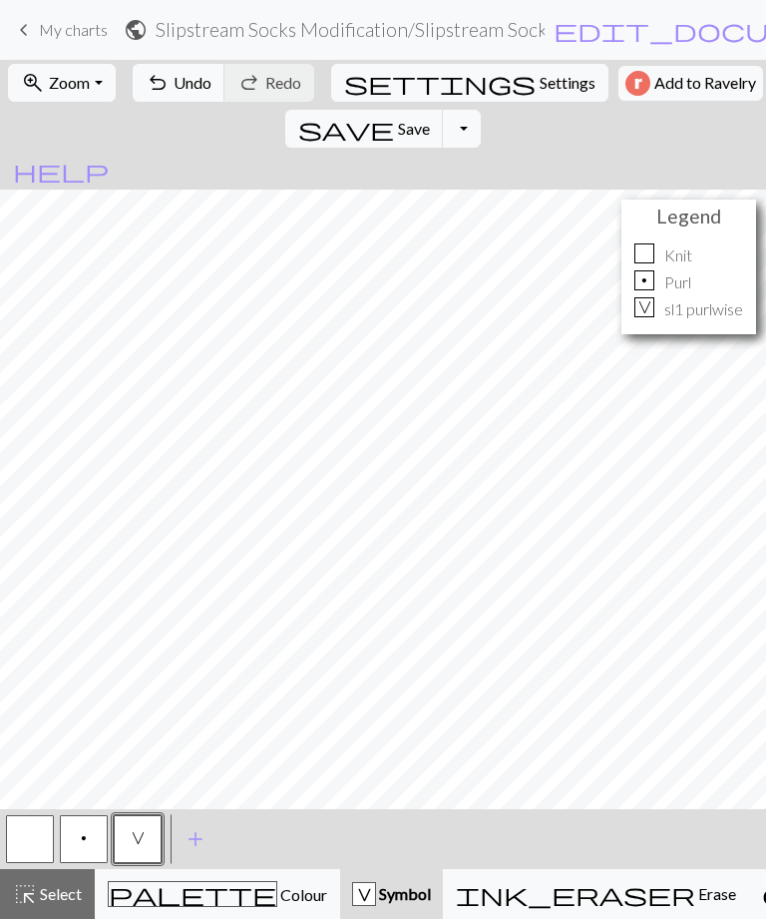
click at [29, 852] on button "button" at bounding box center [30, 839] width 48 height 48
click at [107, 92] on button "zoom_in Zoom Zoom" at bounding box center [61, 83] width 107 height 38
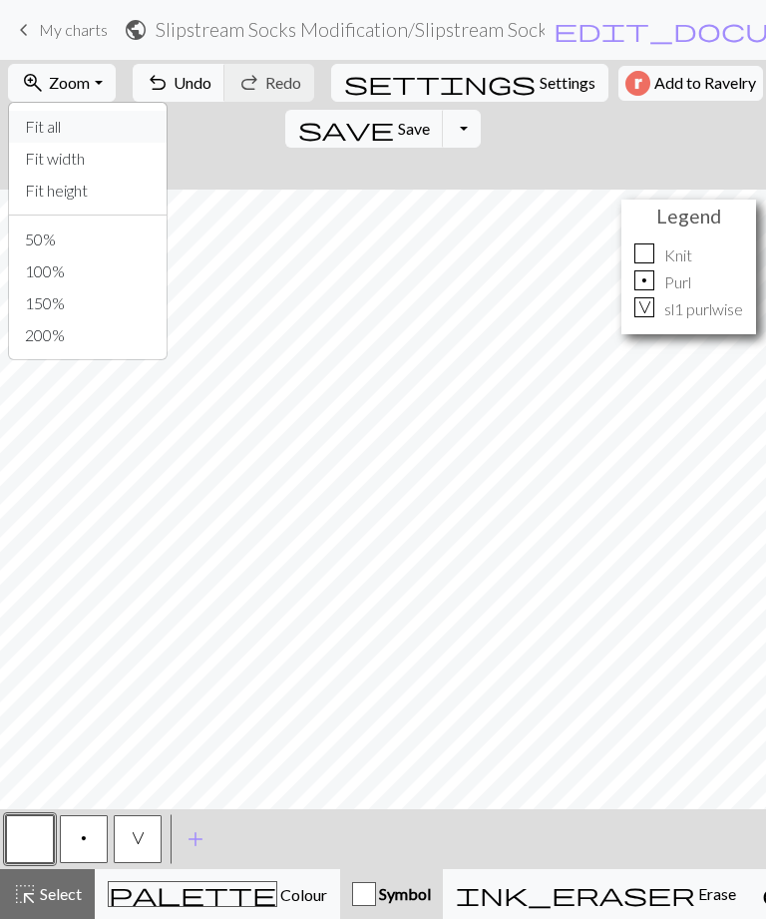
click at [51, 135] on button "Fit all" at bounding box center [88, 127] width 158 height 32
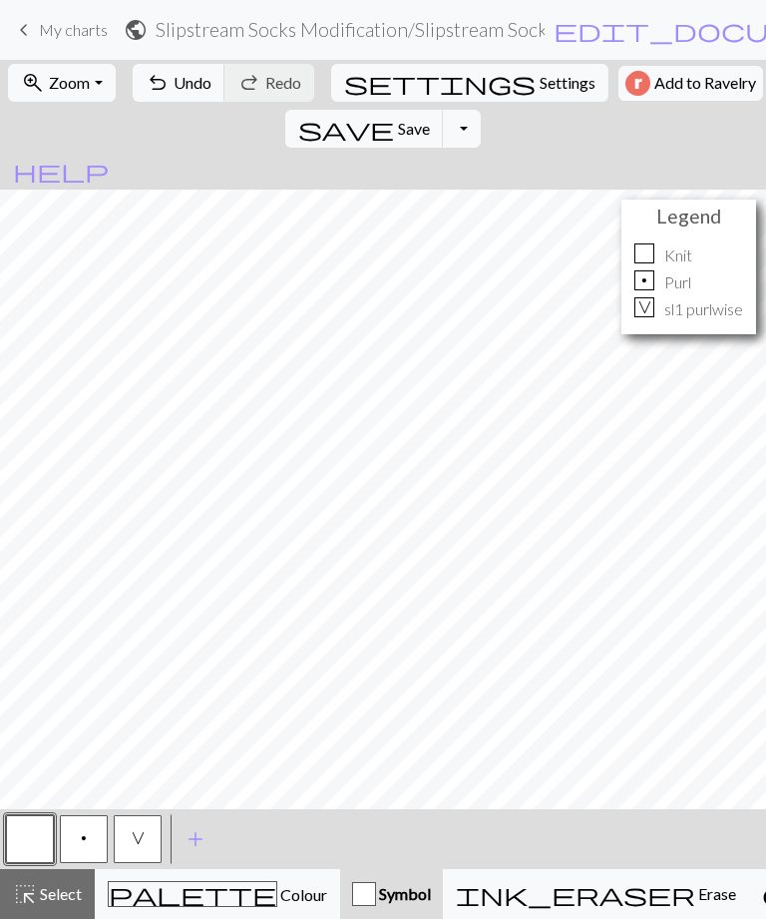
click at [95, 844] on button "p" at bounding box center [84, 839] width 48 height 48
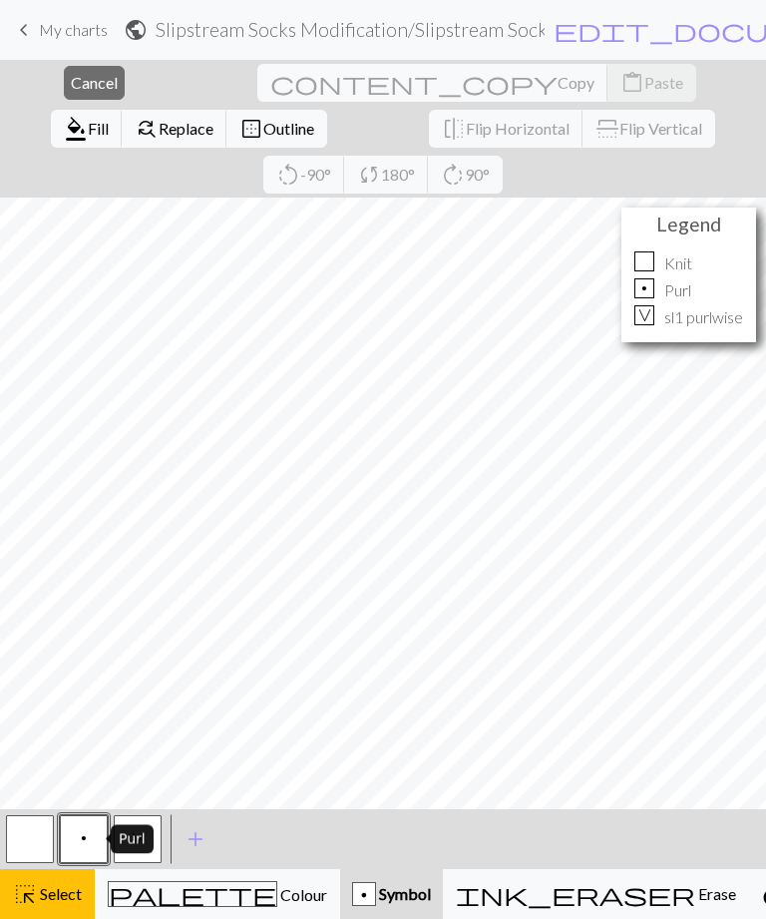
click at [71, 82] on span "Cancel" at bounding box center [94, 82] width 47 height 19
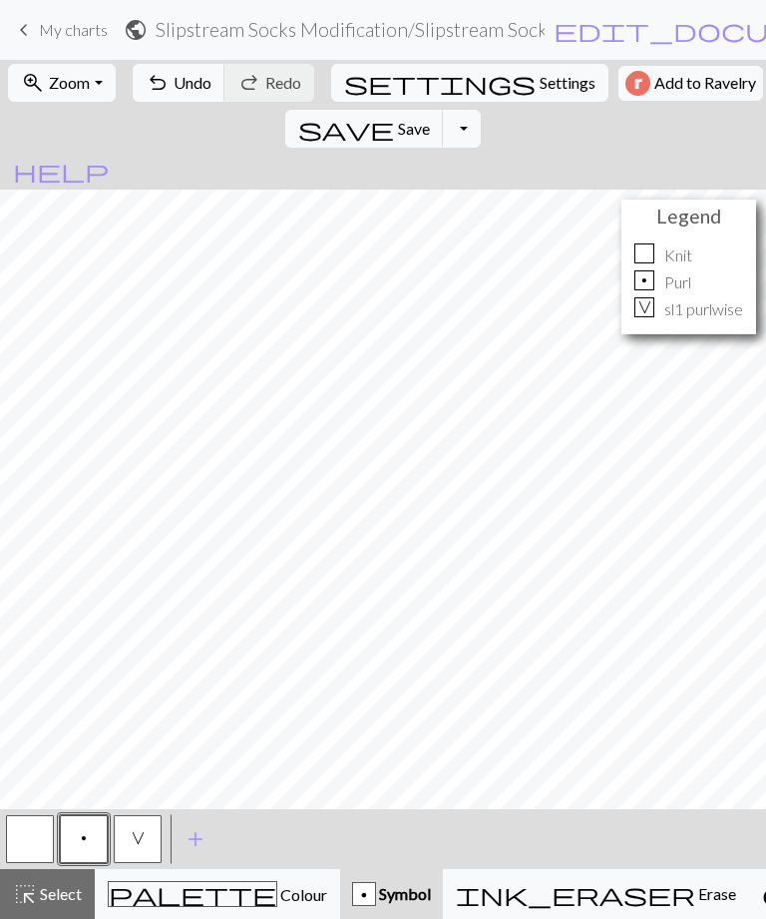
click at [144, 843] on span "V" at bounding box center [138, 838] width 13 height 16
click at [88, 844] on button "p" at bounding box center [84, 839] width 48 height 48
click at [158, 853] on button "V" at bounding box center [138, 839] width 48 height 48
click at [695, 893] on span "Erase" at bounding box center [715, 893] width 41 height 19
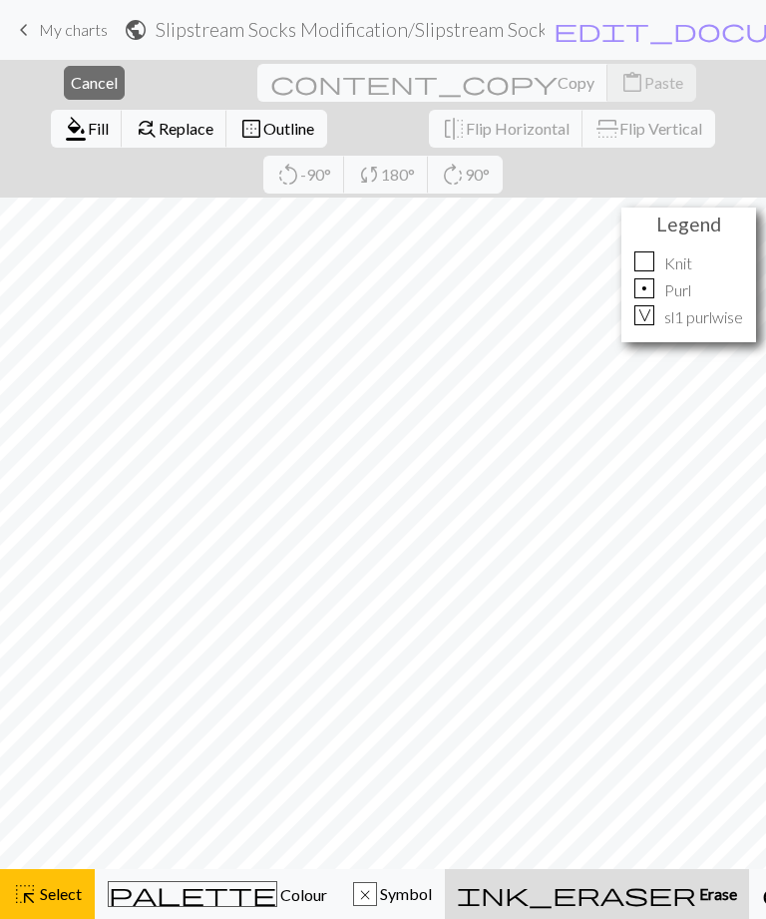
click at [76, 93] on button "close Cancel" at bounding box center [94, 83] width 61 height 34
click at [67, 96] on button "close Cancel" at bounding box center [94, 83] width 61 height 34
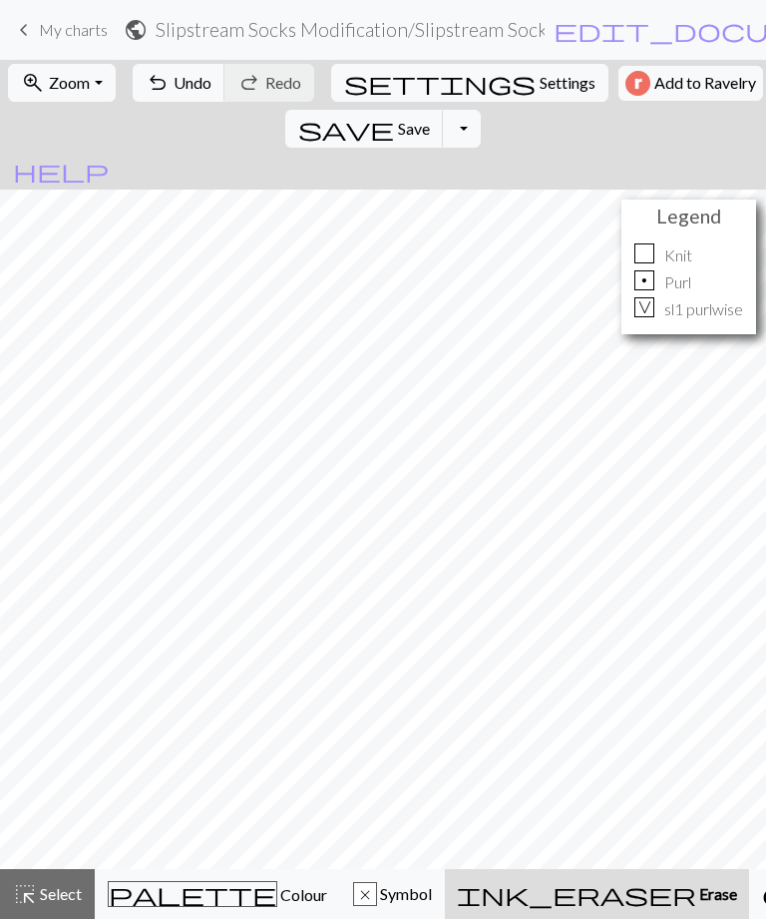
click at [377, 898] on span "Symbol" at bounding box center [404, 893] width 55 height 19
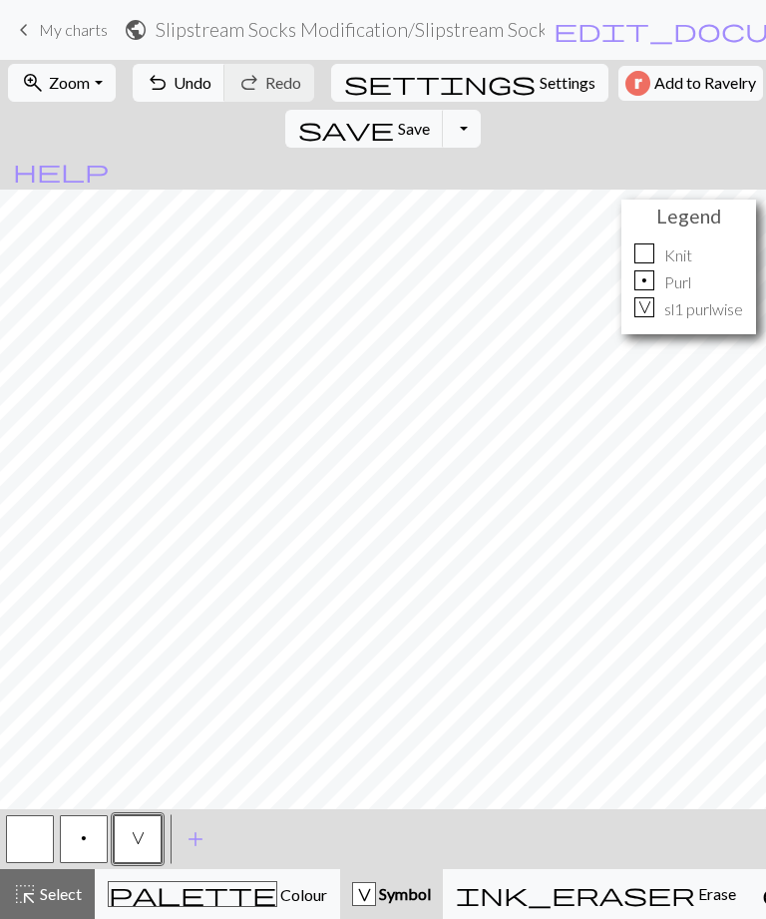
click at [40, 836] on button "button" at bounding box center [30, 839] width 48 height 48
click at [93, 855] on button "p" at bounding box center [84, 839] width 48 height 48
click at [137, 846] on span "V" at bounding box center [138, 838] width 13 height 16
click at [39, 839] on button "button" at bounding box center [30, 839] width 48 height 48
click at [159, 841] on button "V" at bounding box center [138, 839] width 48 height 48
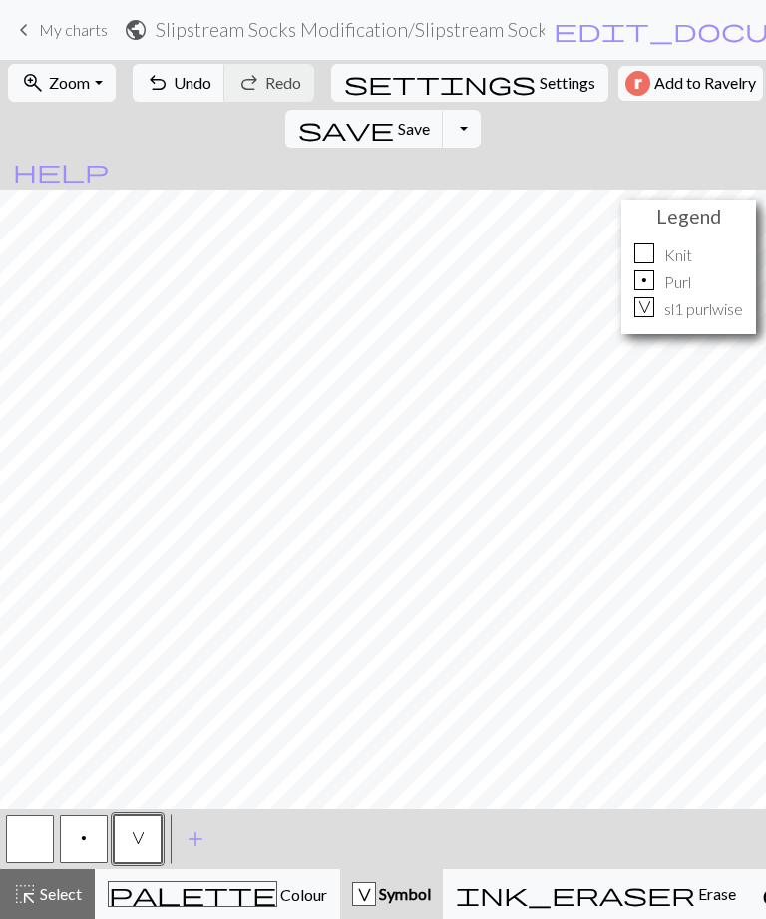
click at [37, 846] on button "button" at bounding box center [30, 839] width 48 height 48
click at [78, 834] on button "p" at bounding box center [84, 839] width 48 height 48
click at [25, 840] on button "button" at bounding box center [30, 839] width 48 height 48
click at [90, 848] on button "p" at bounding box center [84, 839] width 48 height 48
click at [141, 843] on span "V" at bounding box center [138, 838] width 13 height 16
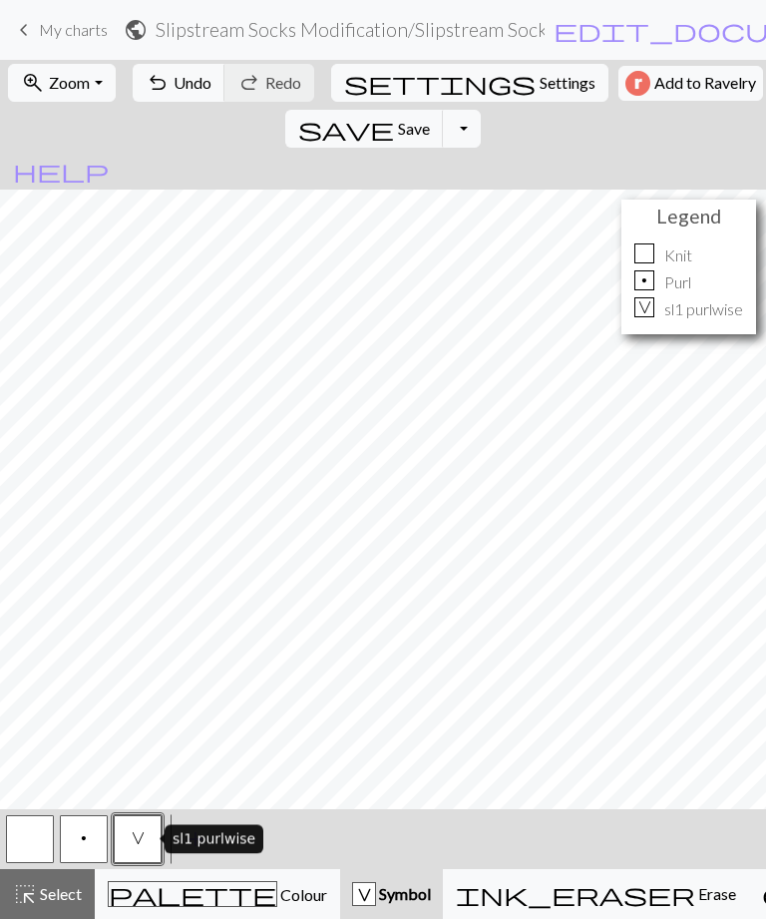
click at [31, 843] on button "button" at bounding box center [30, 839] width 48 height 48
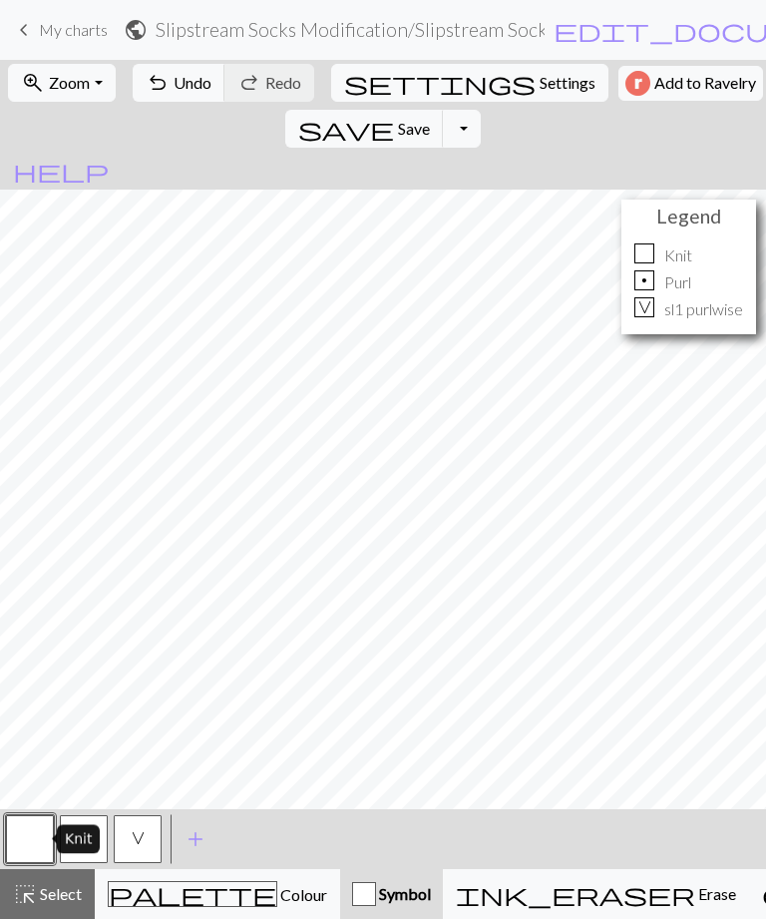
click at [148, 838] on button "V" at bounding box center [138, 839] width 48 height 48
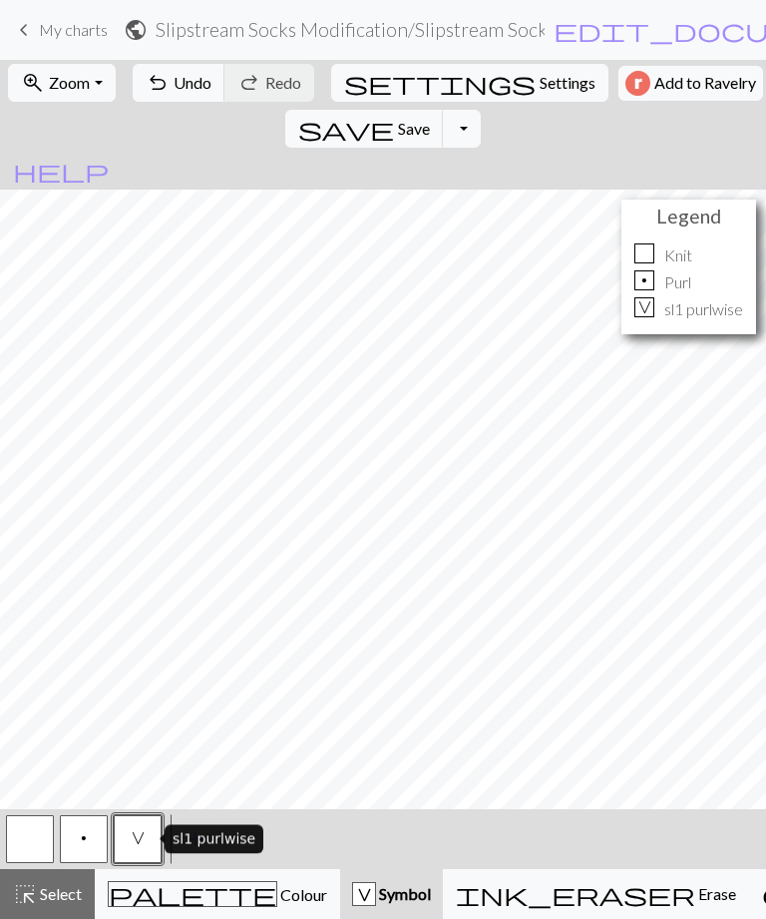
click at [89, 842] on button "p" at bounding box center [84, 839] width 48 height 48
click at [33, 851] on button "button" at bounding box center [30, 839] width 48 height 48
click at [84, 846] on span "p" at bounding box center [84, 838] width 6 height 16
click at [172, 844] on button "add Add a symbol" at bounding box center [196, 839] width 50 height 50
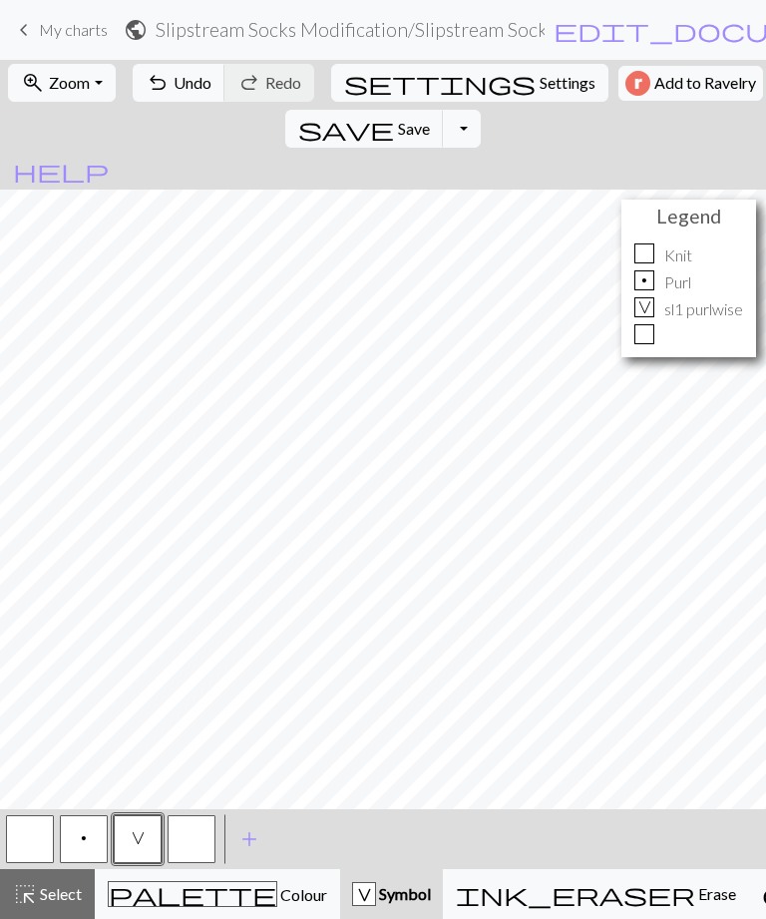
click at [172, 844] on button "button" at bounding box center [192, 839] width 48 height 48
click at [135, 842] on span "V" at bounding box center [138, 838] width 13 height 16
click at [29, 843] on button "button" at bounding box center [30, 839] width 48 height 48
click at [88, 850] on button "p" at bounding box center [84, 839] width 48 height 48
click at [29, 837] on button "button" at bounding box center [30, 839] width 48 height 48
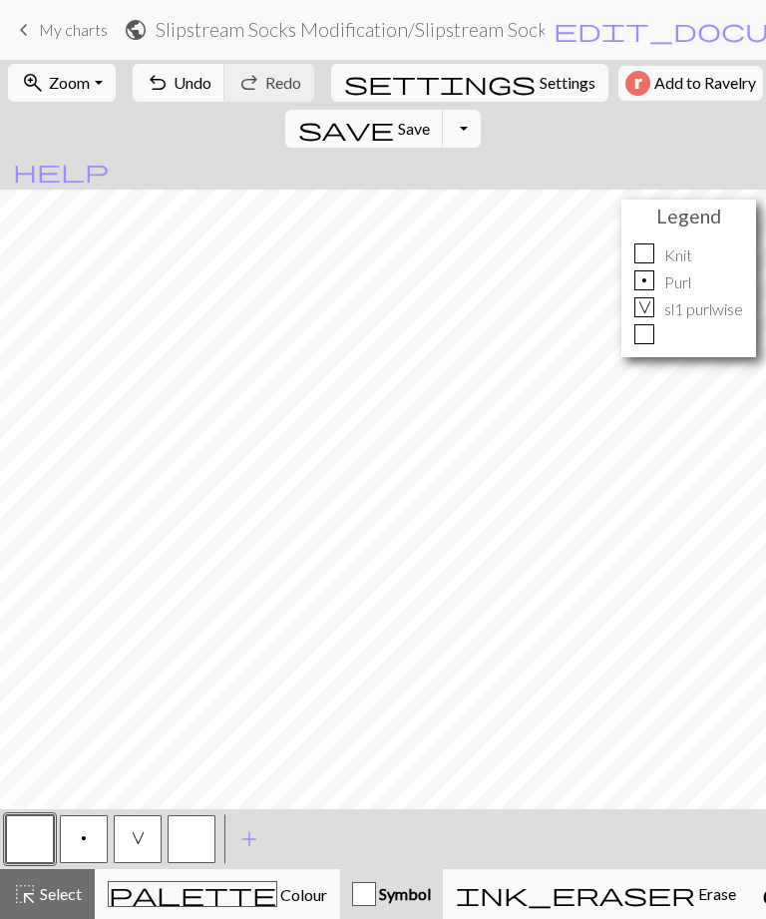
click at [86, 849] on button "p" at bounding box center [84, 839] width 48 height 48
click at [144, 847] on button "V" at bounding box center [138, 839] width 48 height 48
click at [32, 830] on button "button" at bounding box center [30, 839] width 48 height 48
click at [96, 841] on button "p" at bounding box center [84, 839] width 48 height 48
click at [43, 834] on button "button" at bounding box center [30, 839] width 48 height 48
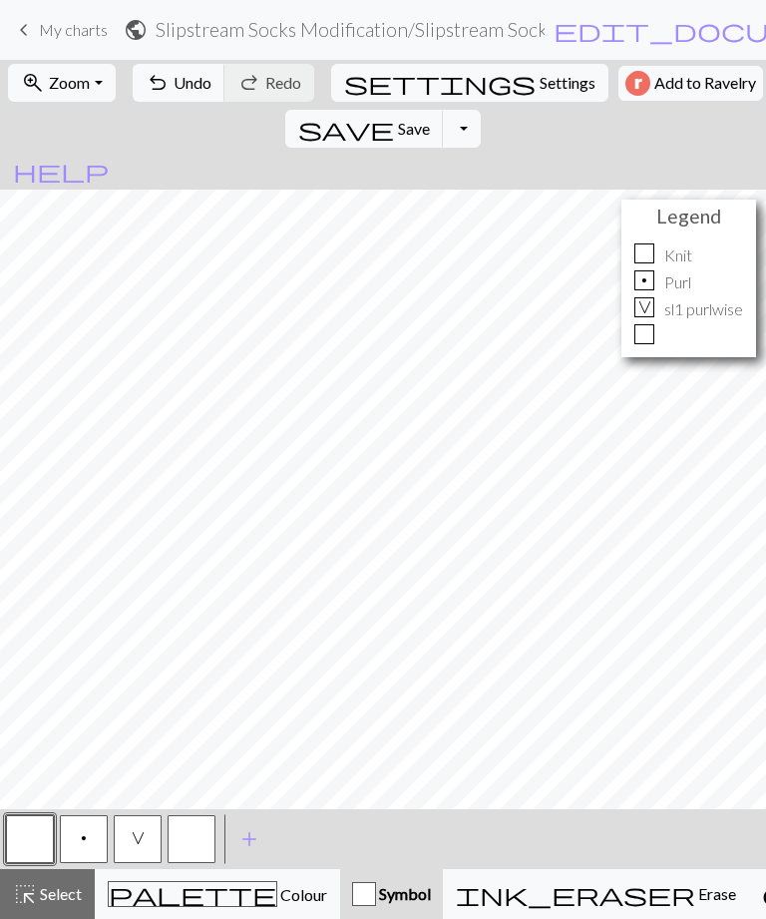
click at [89, 841] on button "p" at bounding box center [84, 839] width 48 height 48
click at [144, 833] on span "V" at bounding box center [138, 838] width 13 height 16
click at [28, 831] on button "button" at bounding box center [30, 839] width 48 height 48
click at [35, 832] on button "button" at bounding box center [30, 839] width 48 height 48
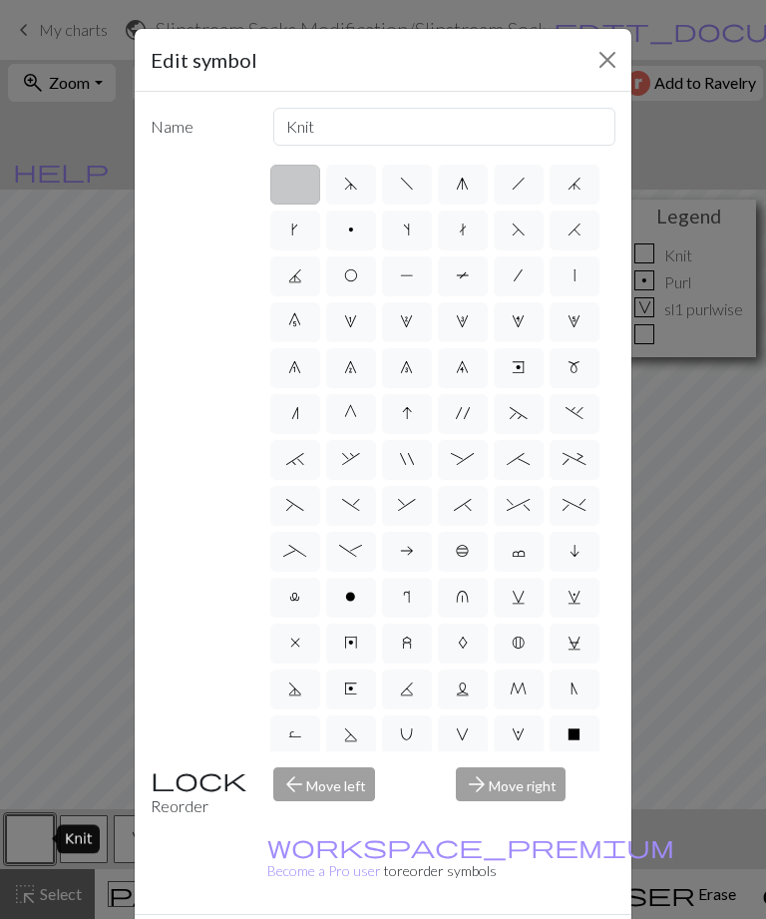
click at [609, 57] on button "Close" at bounding box center [607, 60] width 32 height 32
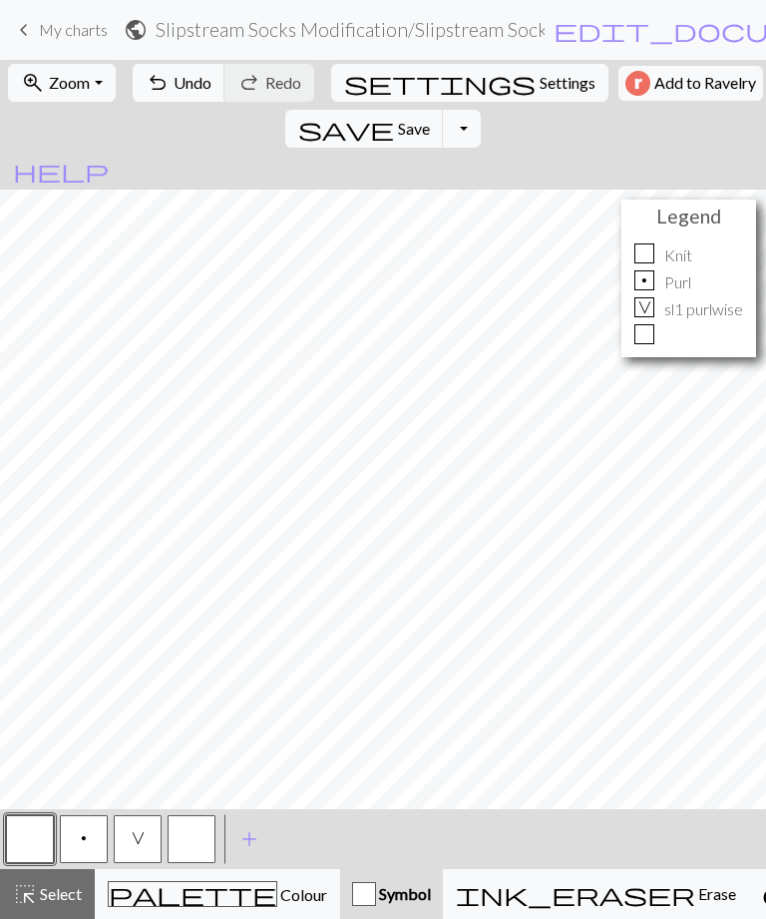
click at [29, 842] on button "button" at bounding box center [30, 839] width 48 height 48
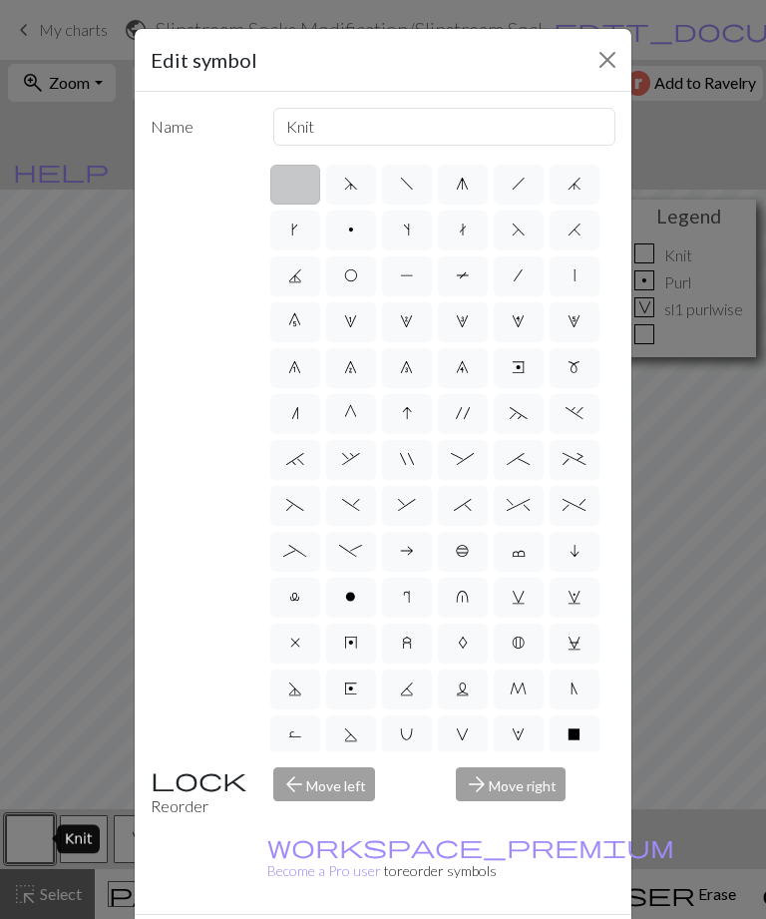
click at [603, 56] on button "Close" at bounding box center [607, 60] width 32 height 32
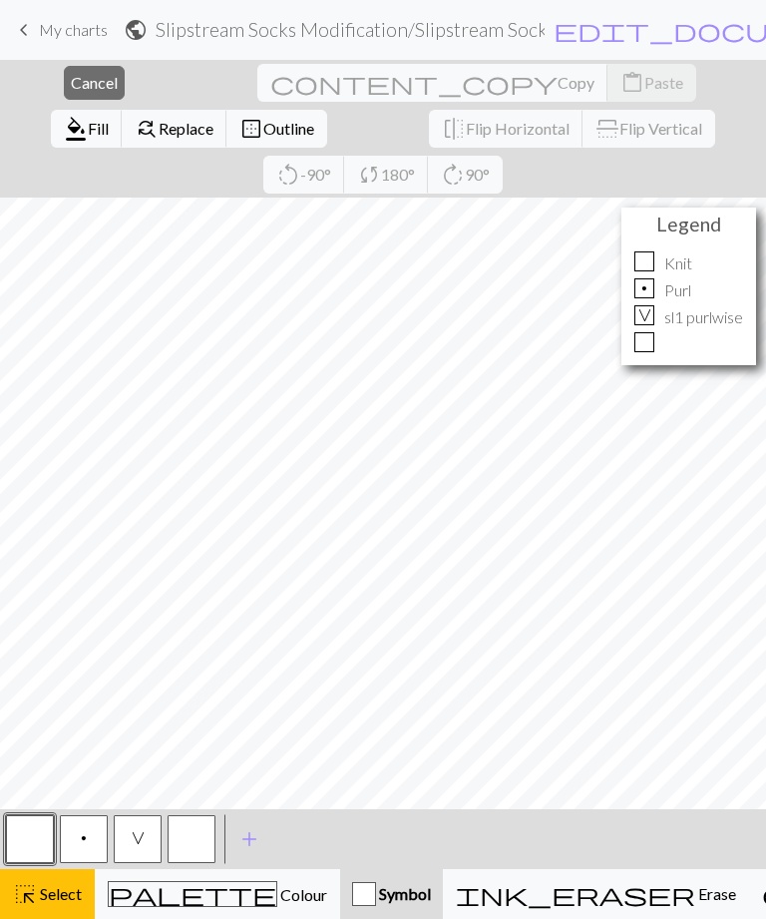
click at [71, 87] on span "Cancel" at bounding box center [94, 82] width 47 height 19
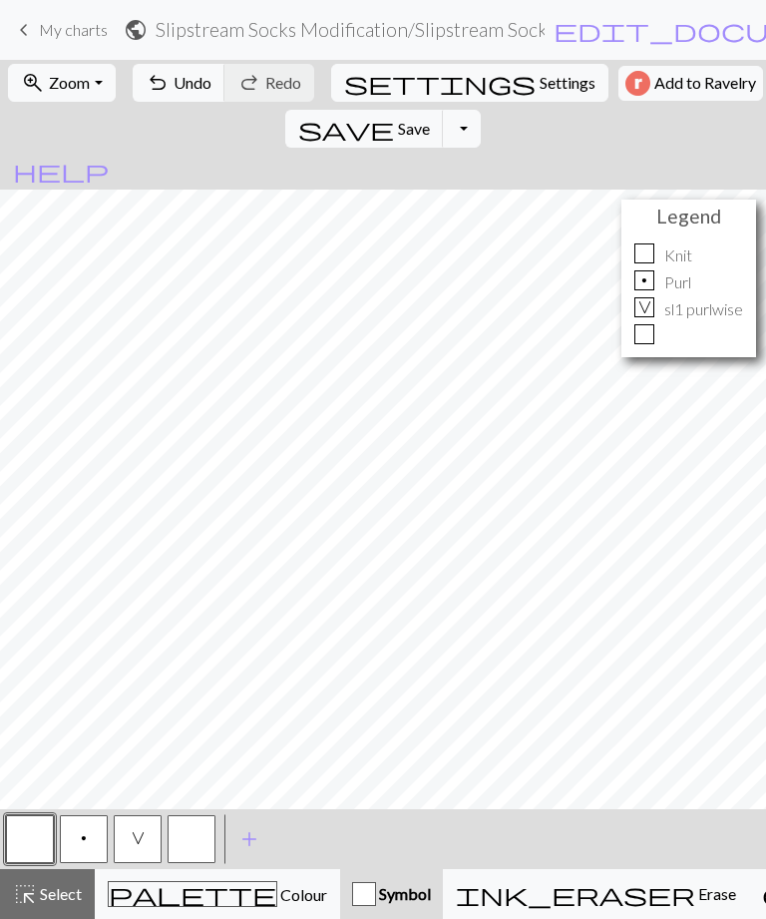
click at [93, 848] on button "p" at bounding box center [84, 839] width 48 height 48
click at [144, 837] on span "V" at bounding box center [138, 838] width 13 height 16
click at [38, 844] on button "button" at bounding box center [30, 839] width 48 height 48
click at [192, 844] on button "button" at bounding box center [192, 839] width 48 height 48
click at [191, 843] on button "button" at bounding box center [192, 839] width 48 height 48
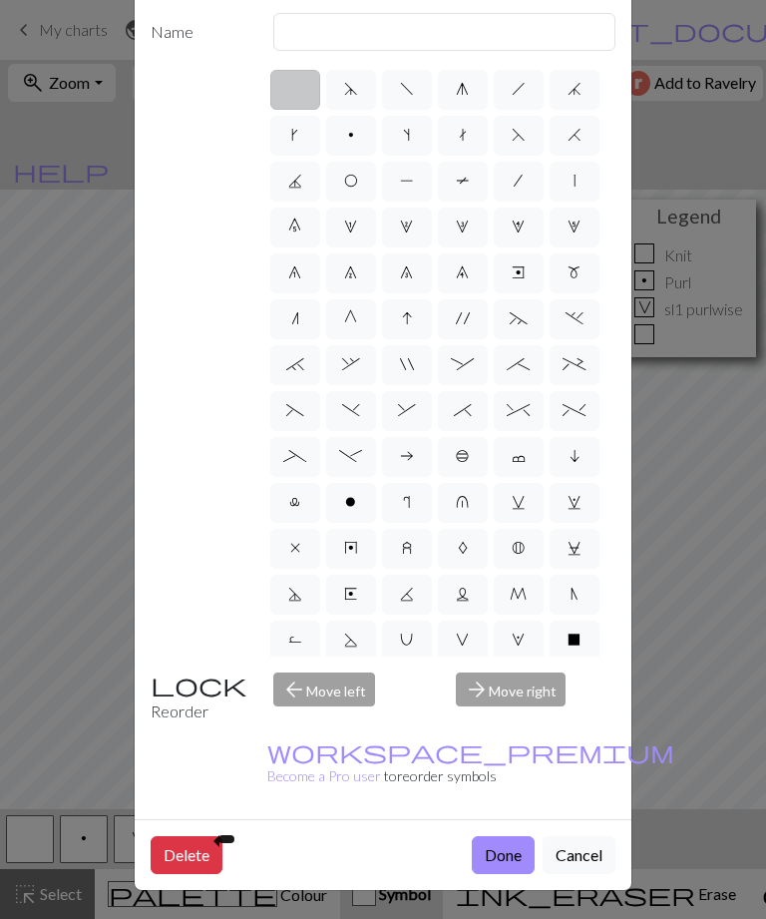
click at [196, 854] on button "Delete" at bounding box center [187, 855] width 72 height 38
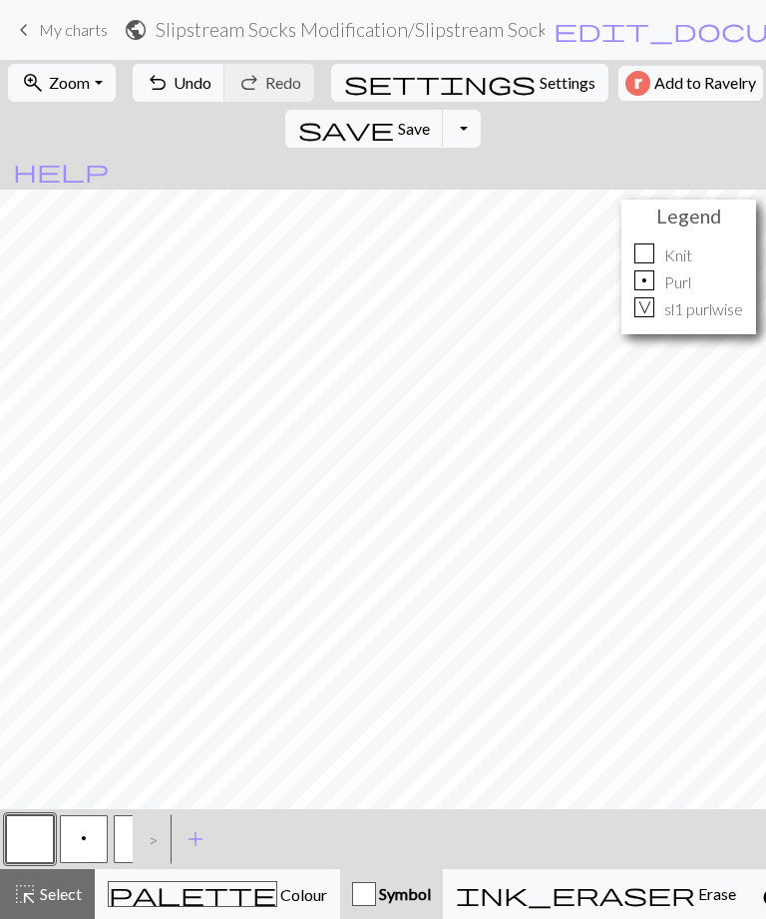
click at [157, 845] on div ">" at bounding box center [149, 839] width 32 height 54
click at [148, 843] on div ">" at bounding box center [149, 839] width 32 height 54
click at [155, 843] on div ">" at bounding box center [149, 839] width 32 height 54
click at [154, 841] on div ">" at bounding box center [149, 839] width 32 height 54
click at [117, 838] on button "V" at bounding box center [138, 839] width 48 height 48
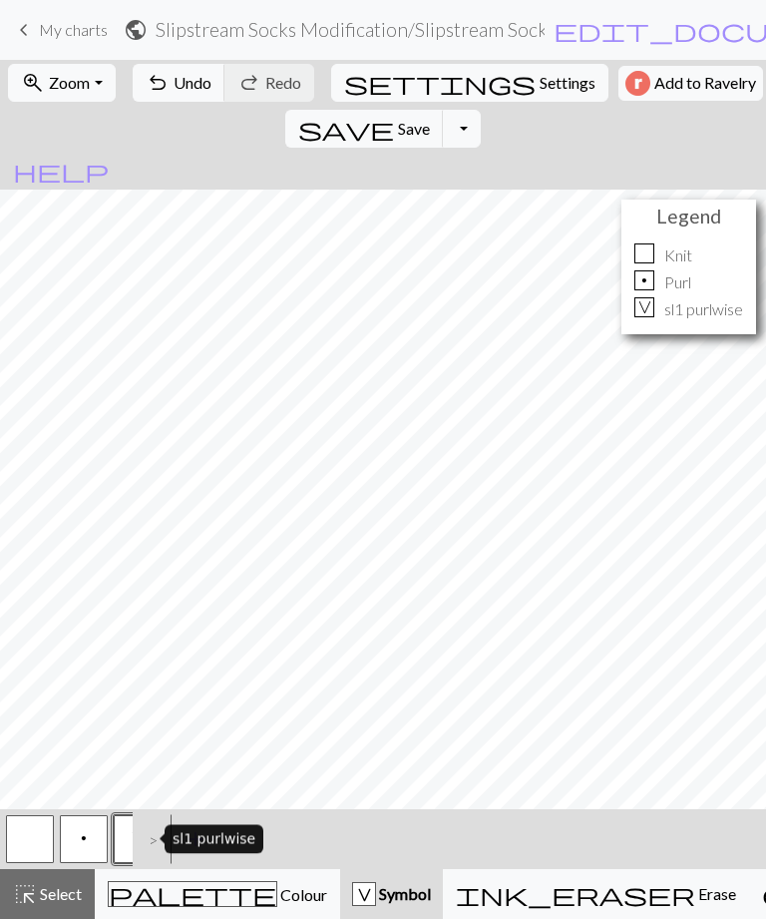
click at [376, 891] on span "Symbol" at bounding box center [403, 893] width 55 height 19
click at [87, 839] on button "p" at bounding box center [84, 839] width 48 height 48
click at [695, 896] on span "Erase" at bounding box center [715, 893] width 41 height 19
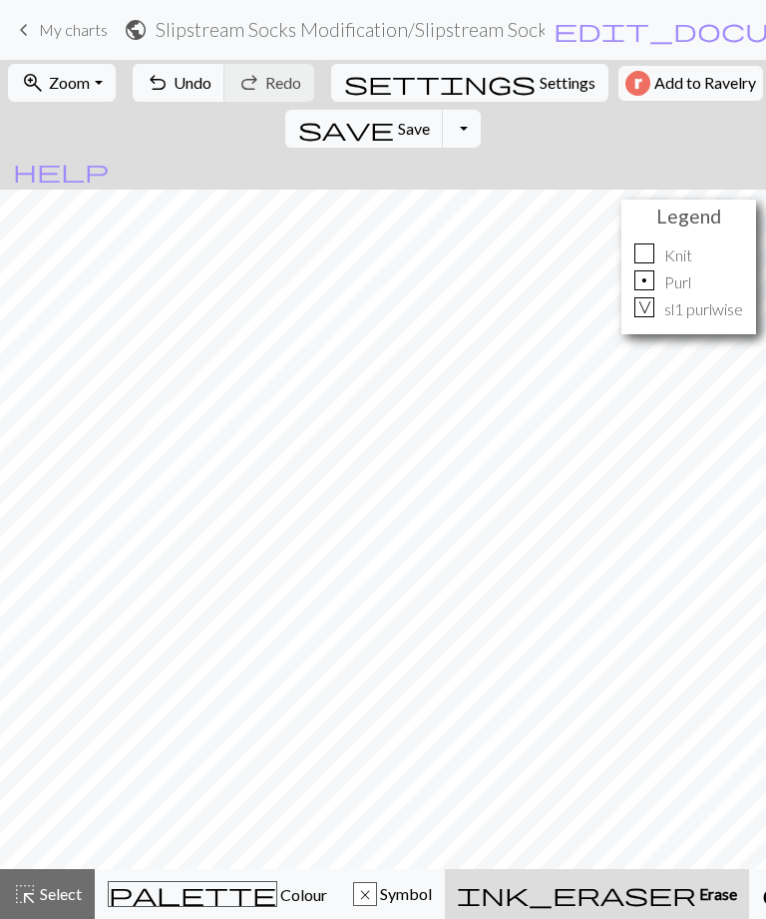
click at [500, 889] on span "ink_eraser" at bounding box center [576, 894] width 239 height 28
click at [47, 894] on span "Select" at bounding box center [59, 893] width 45 height 19
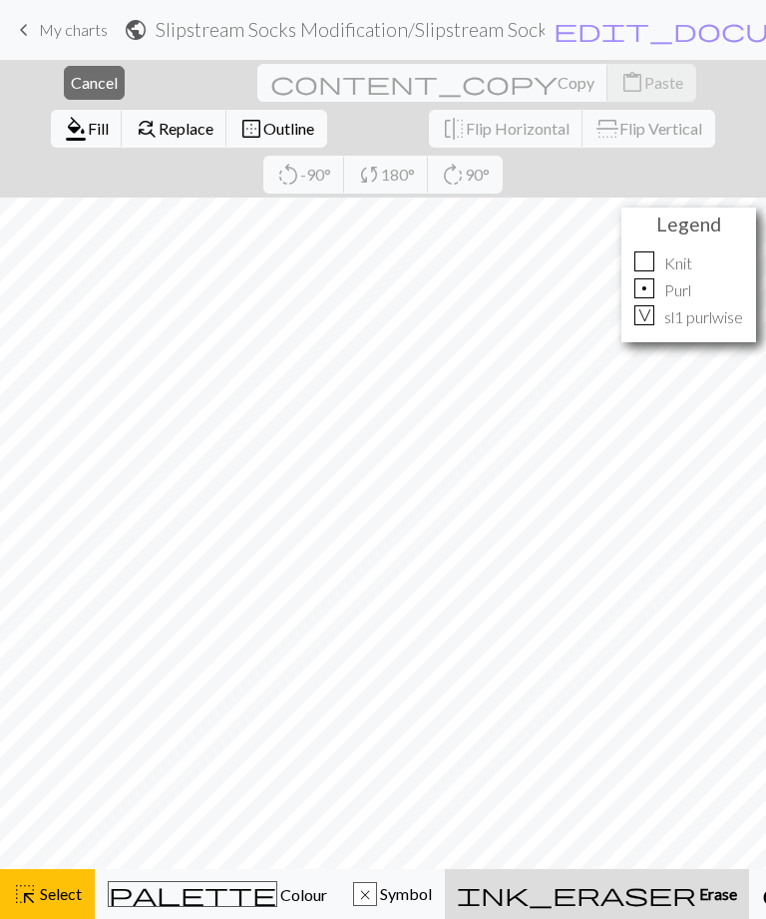
click at [71, 89] on span "Cancel" at bounding box center [94, 82] width 47 height 19
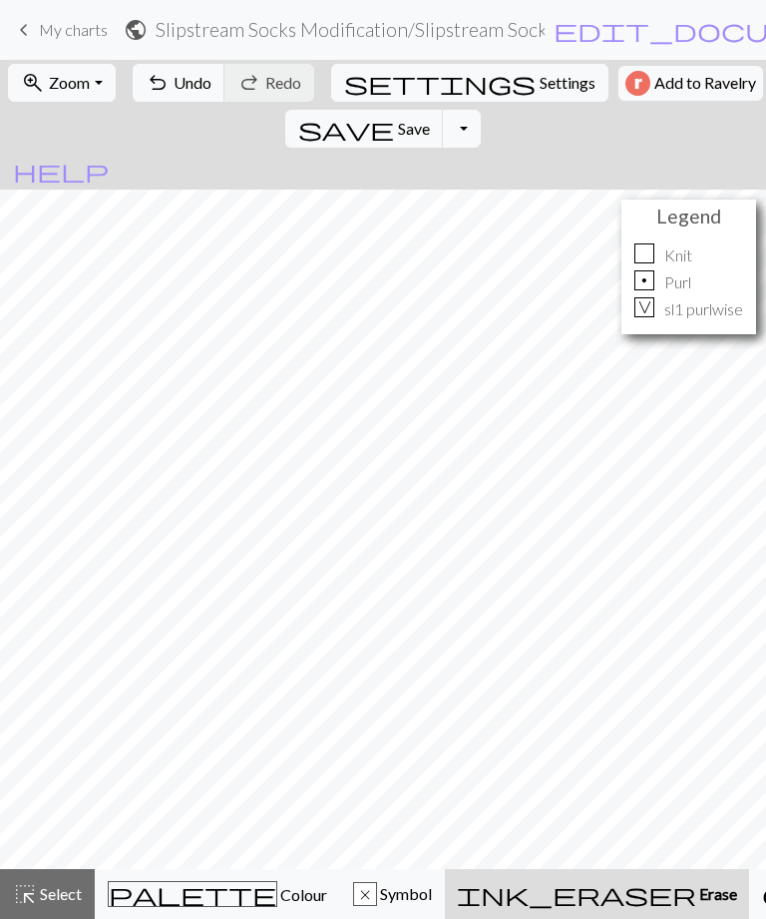
click at [51, 910] on button "highlight_alt Select Select" at bounding box center [47, 894] width 95 height 50
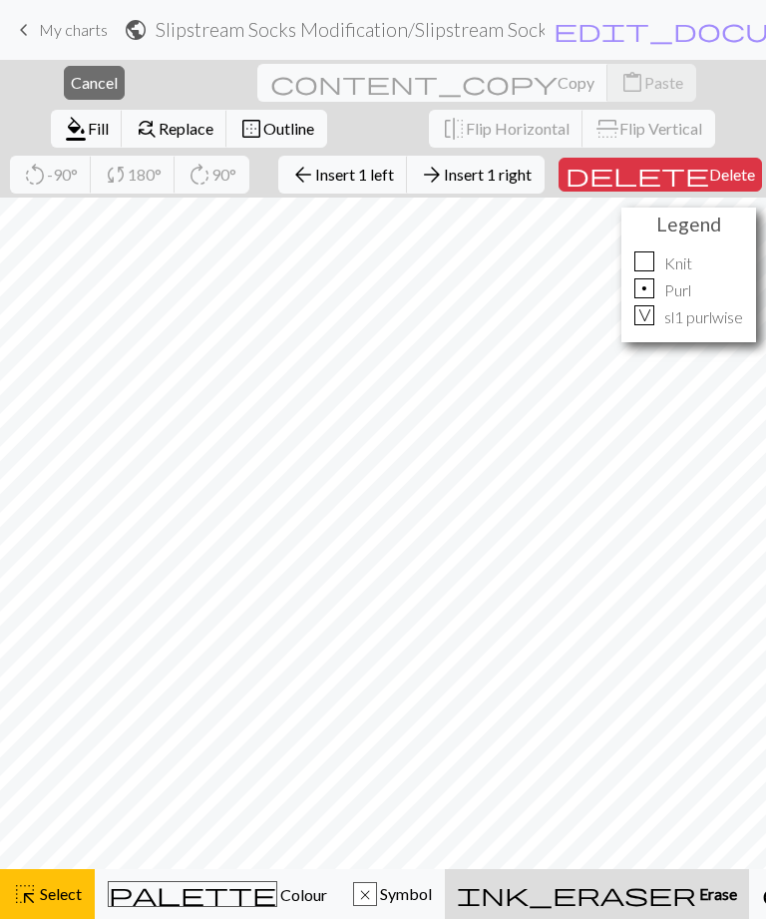
click at [709, 177] on span "Delete" at bounding box center [732, 174] width 46 height 19
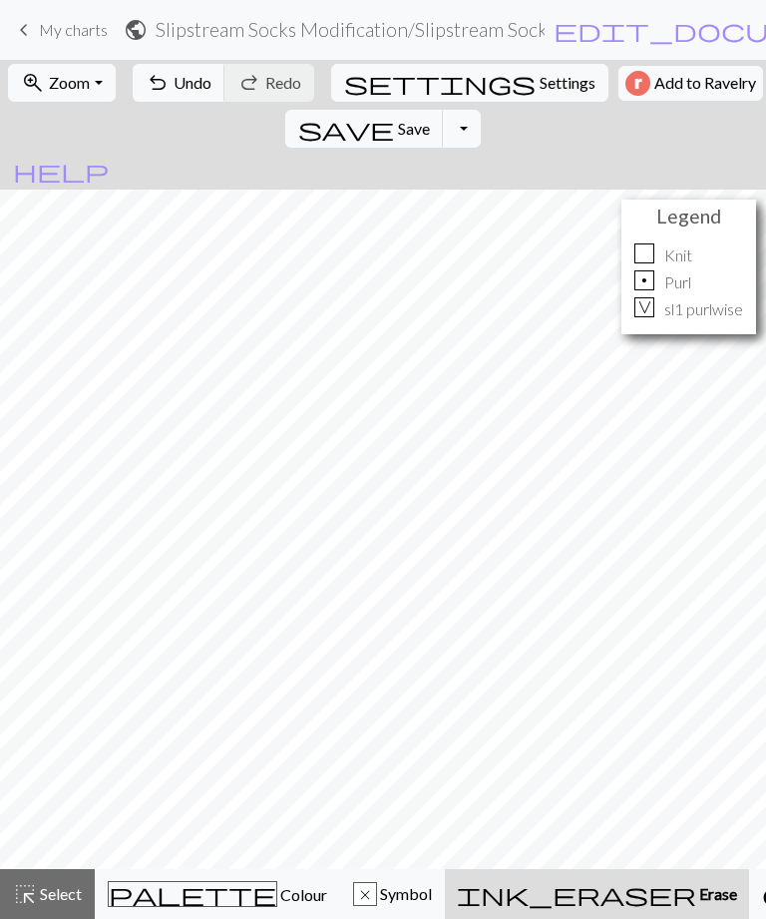
click at [377, 898] on span "Symbol" at bounding box center [404, 893] width 55 height 19
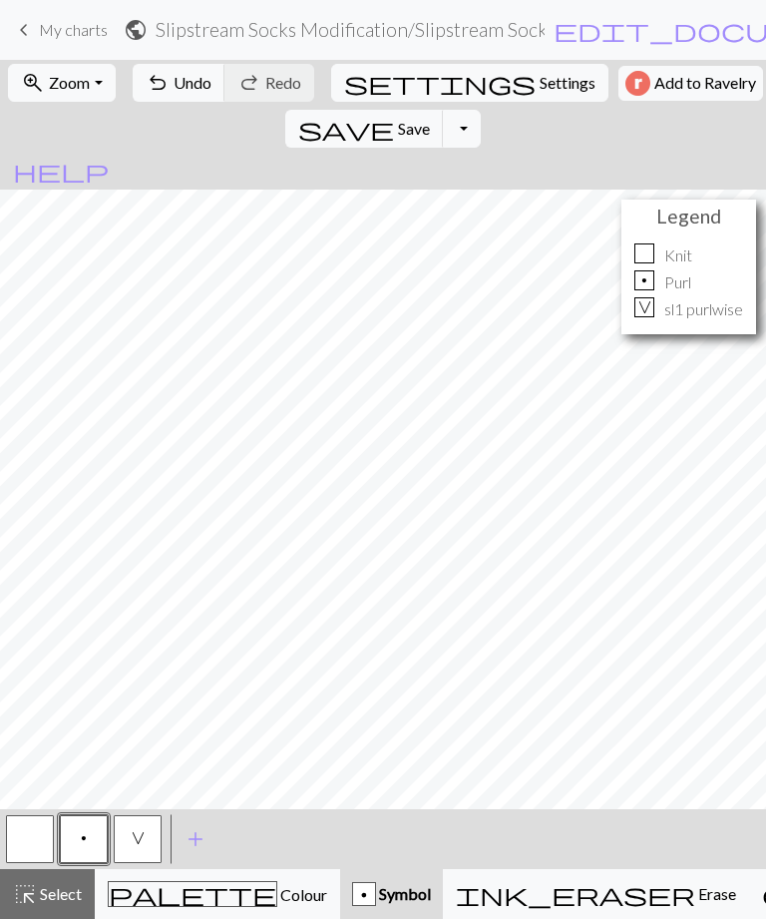
click at [31, 850] on button "button" at bounding box center [30, 839] width 48 height 48
click at [52, 897] on span "Select" at bounding box center [59, 893] width 45 height 19
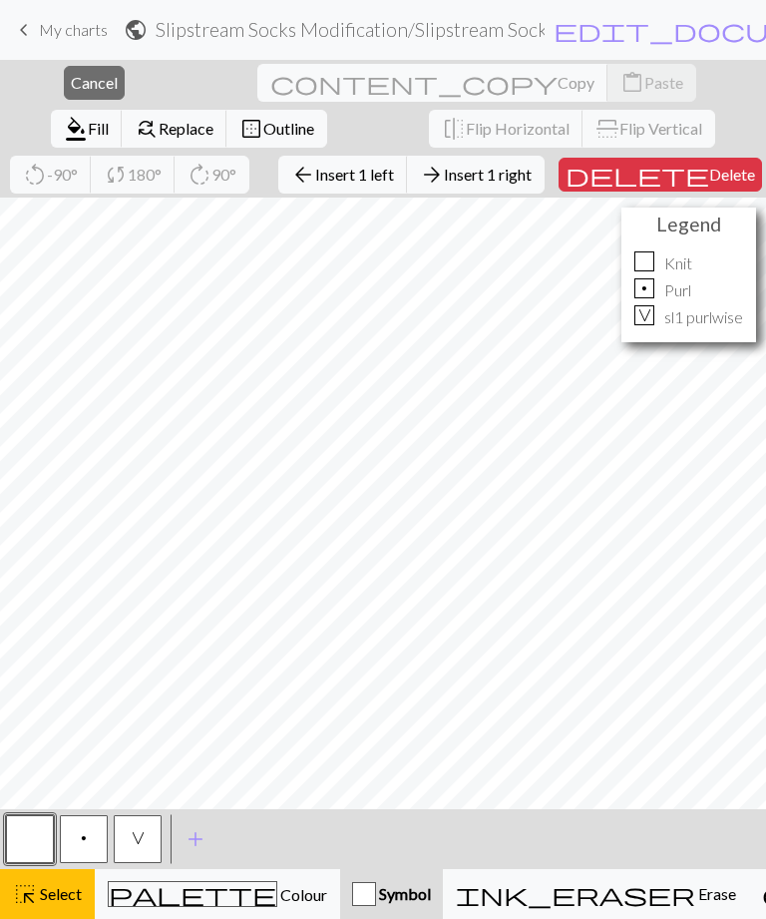
click at [315, 174] on span "Insert 1 left" at bounding box center [354, 174] width 79 height 19
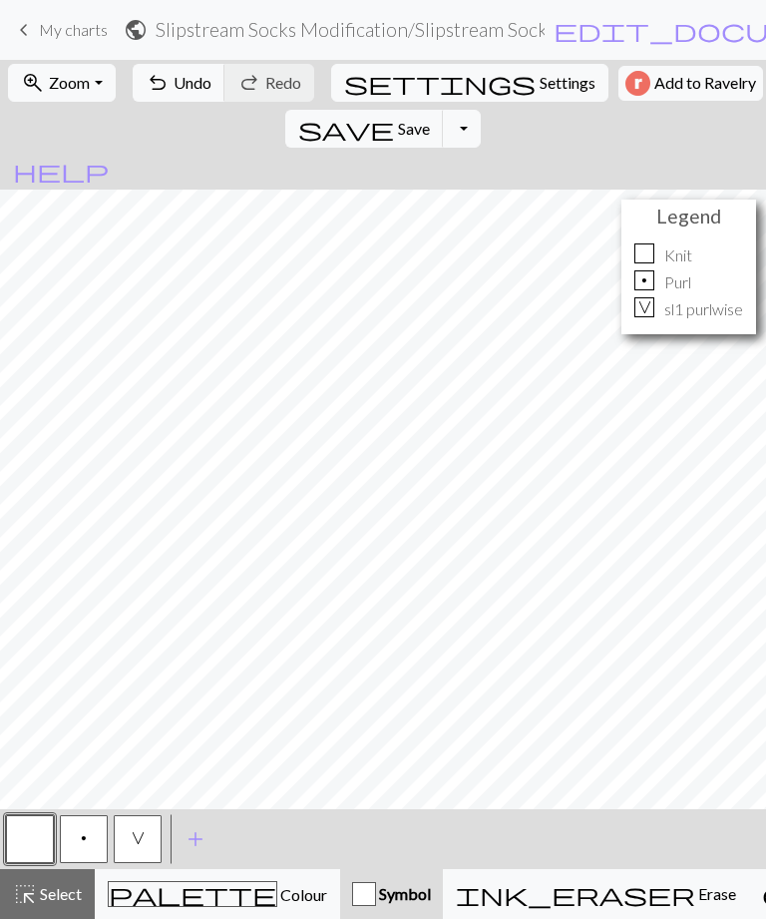
click at [352, 891] on div "button" at bounding box center [364, 894] width 24 height 24
click at [89, 844] on button "p" at bounding box center [84, 839] width 48 height 48
click at [153, 856] on button "V" at bounding box center [138, 839] width 48 height 48
click at [394, 115] on span "save" at bounding box center [346, 129] width 96 height 28
click at [481, 110] on button "Toggle Dropdown" at bounding box center [462, 129] width 38 height 38
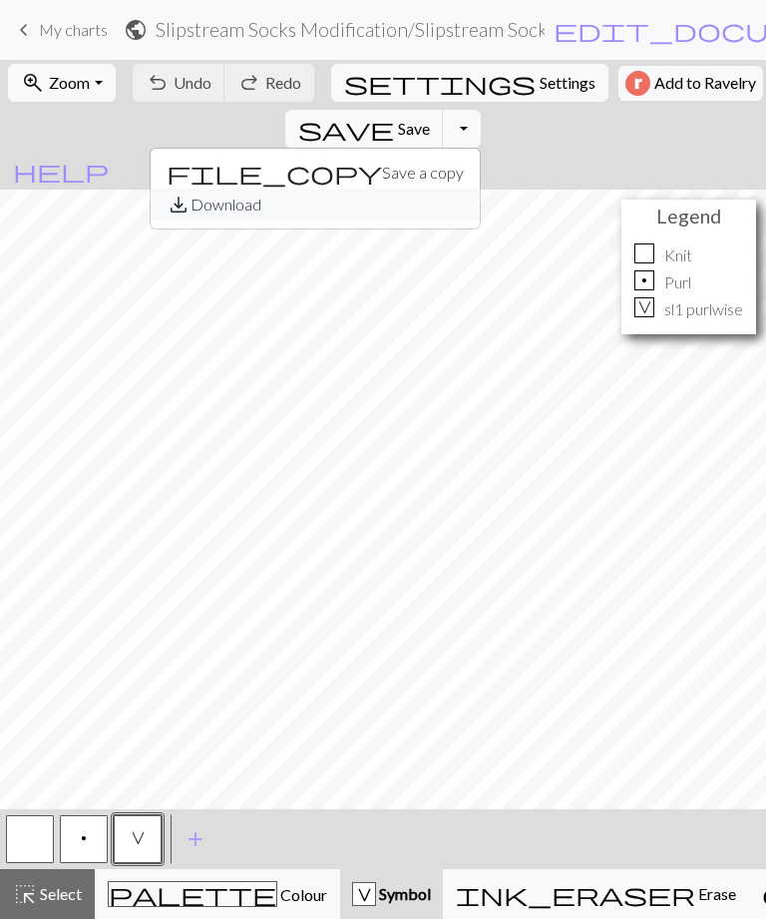
click at [480, 188] on button "save_alt Download" at bounding box center [315, 204] width 329 height 32
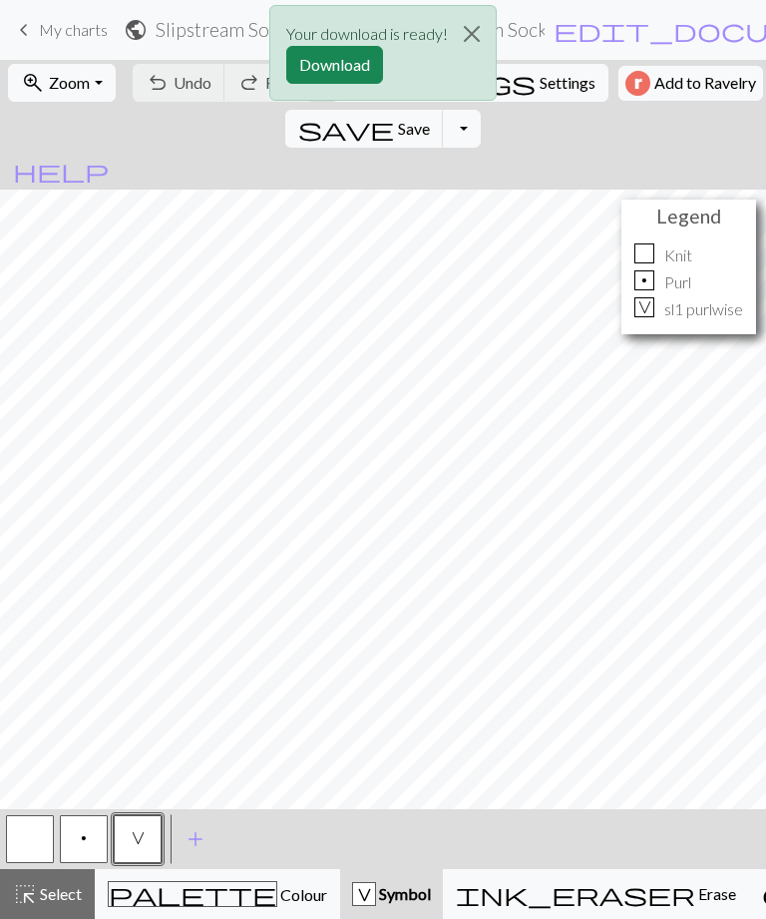
click at [338, 74] on button "Download" at bounding box center [334, 65] width 97 height 38
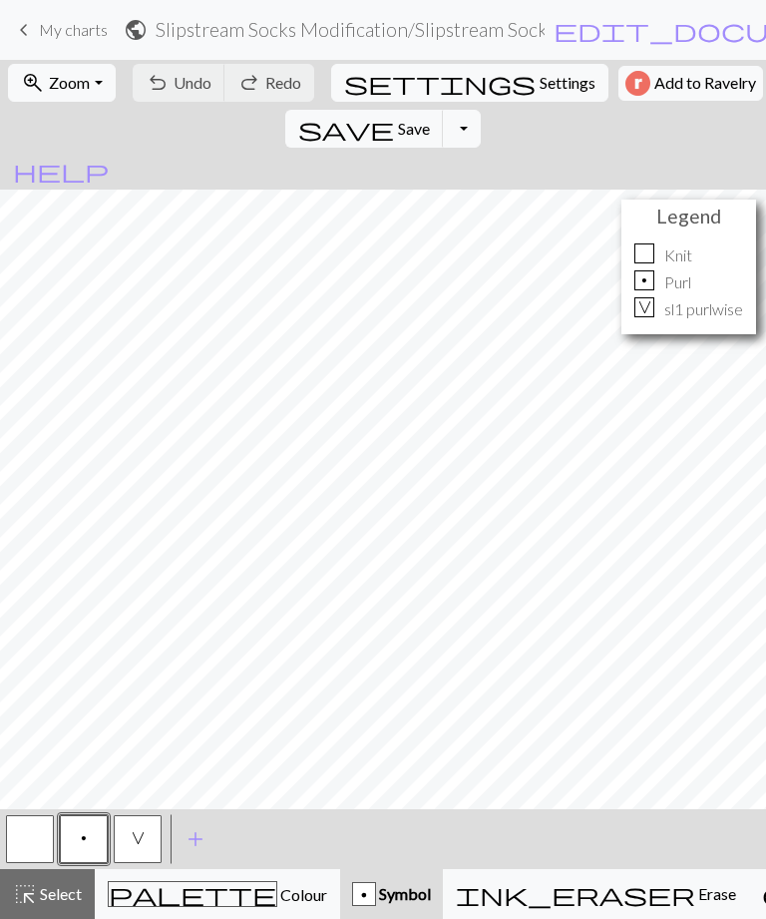
click at [540, 92] on span "Settings" at bounding box center [568, 83] width 56 height 24
select select "aran"
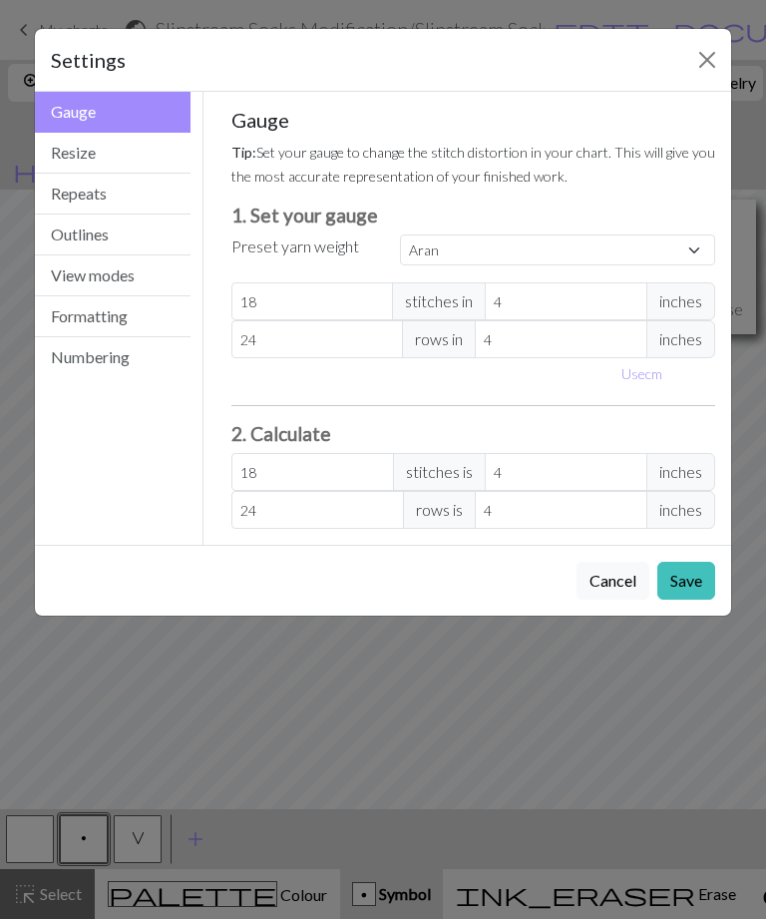
click at [613, 595] on button "Cancel" at bounding box center [612, 580] width 73 height 38
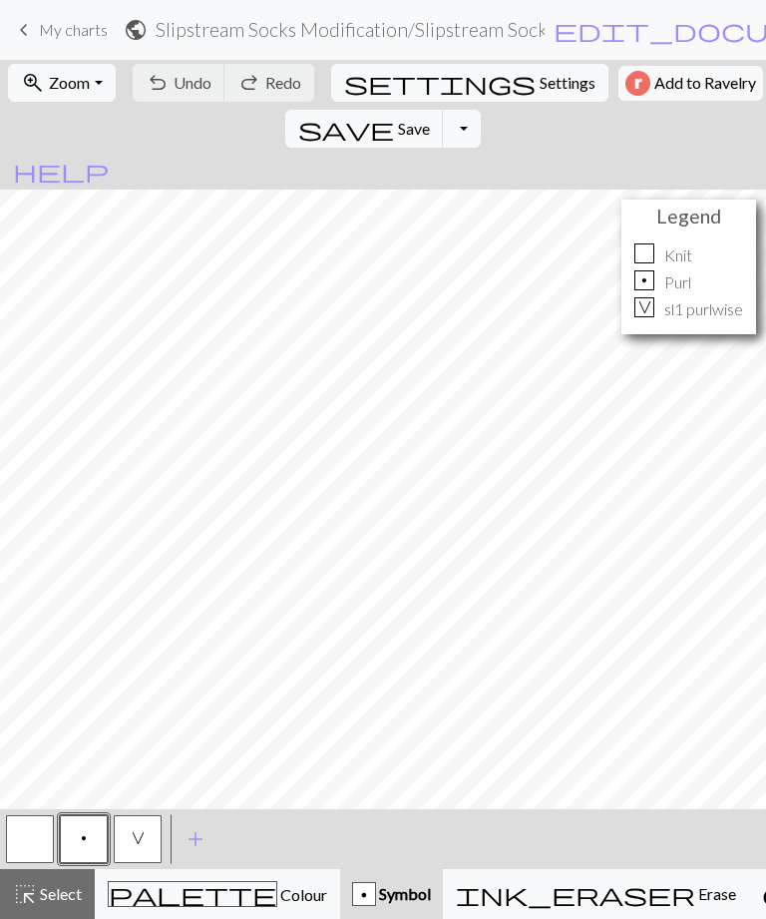
click at [67, 36] on span "My charts" at bounding box center [73, 29] width 69 height 19
